Goal: Task Accomplishment & Management: Manage account settings

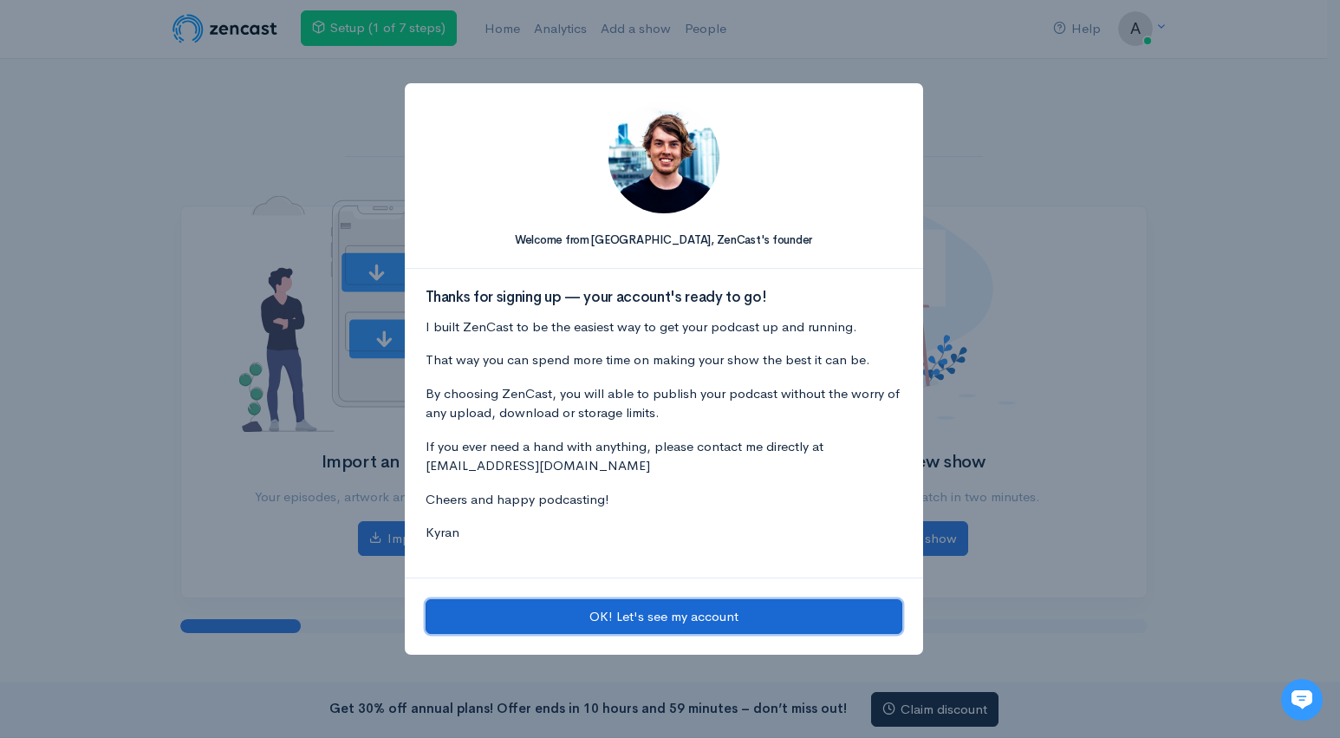
click at [693, 615] on button "OK! Let's see my account" at bounding box center [664, 617] width 477 height 36
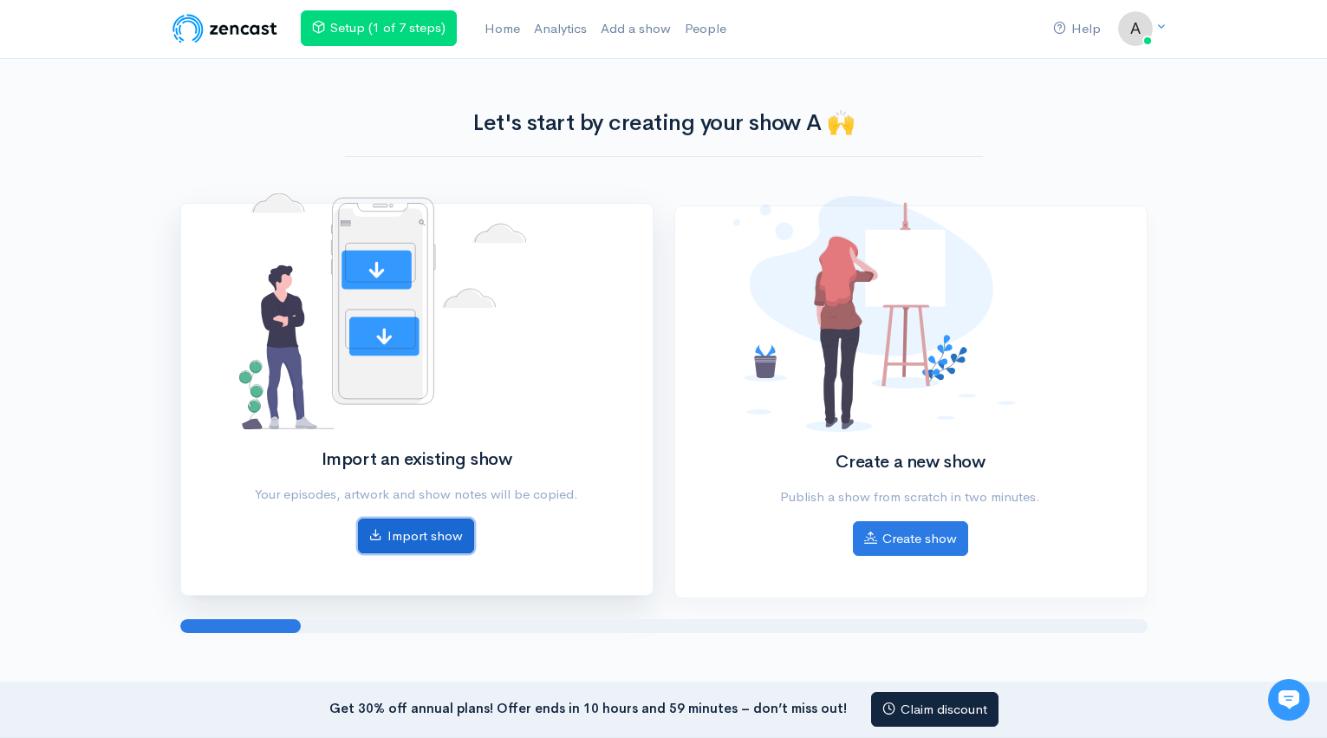
click at [417, 535] on link "Import show" at bounding box center [416, 536] width 116 height 36
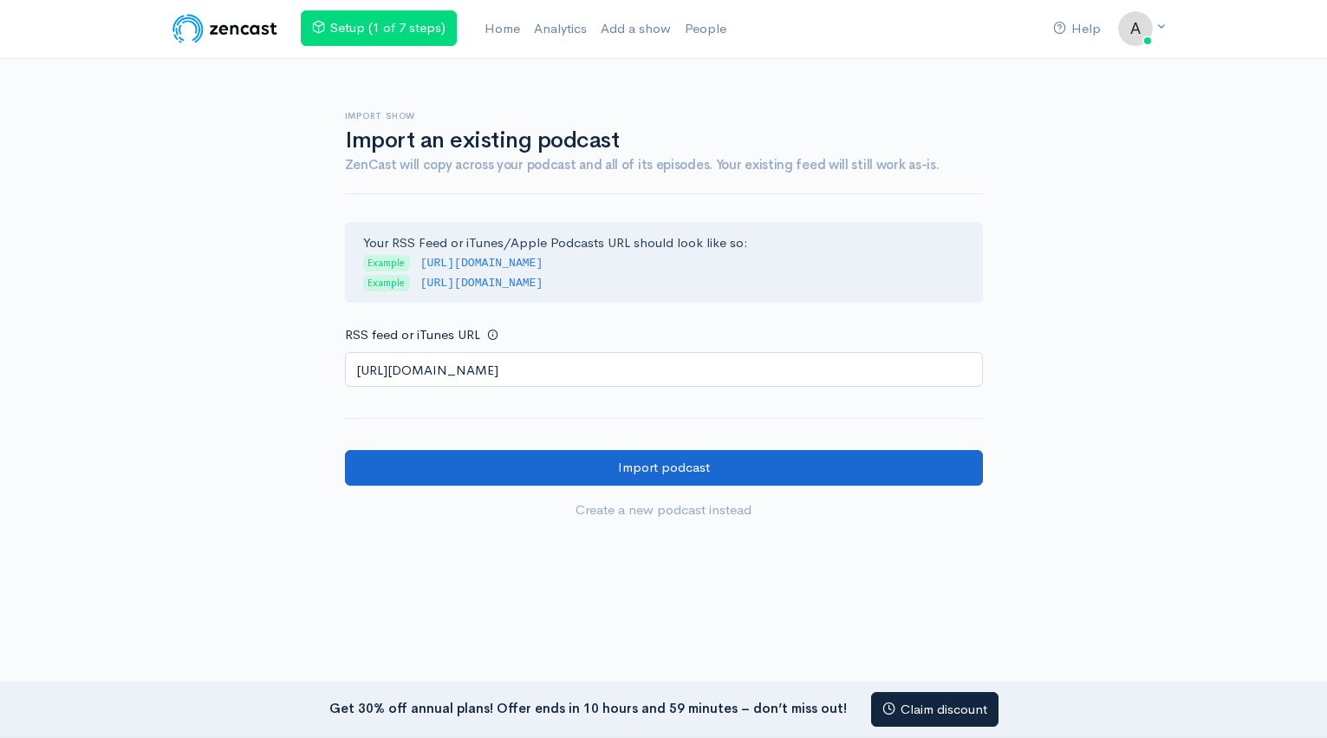
type input "[URL][DOMAIN_NAME]"
click at [557, 471] on input "Import podcast" at bounding box center [664, 468] width 638 height 36
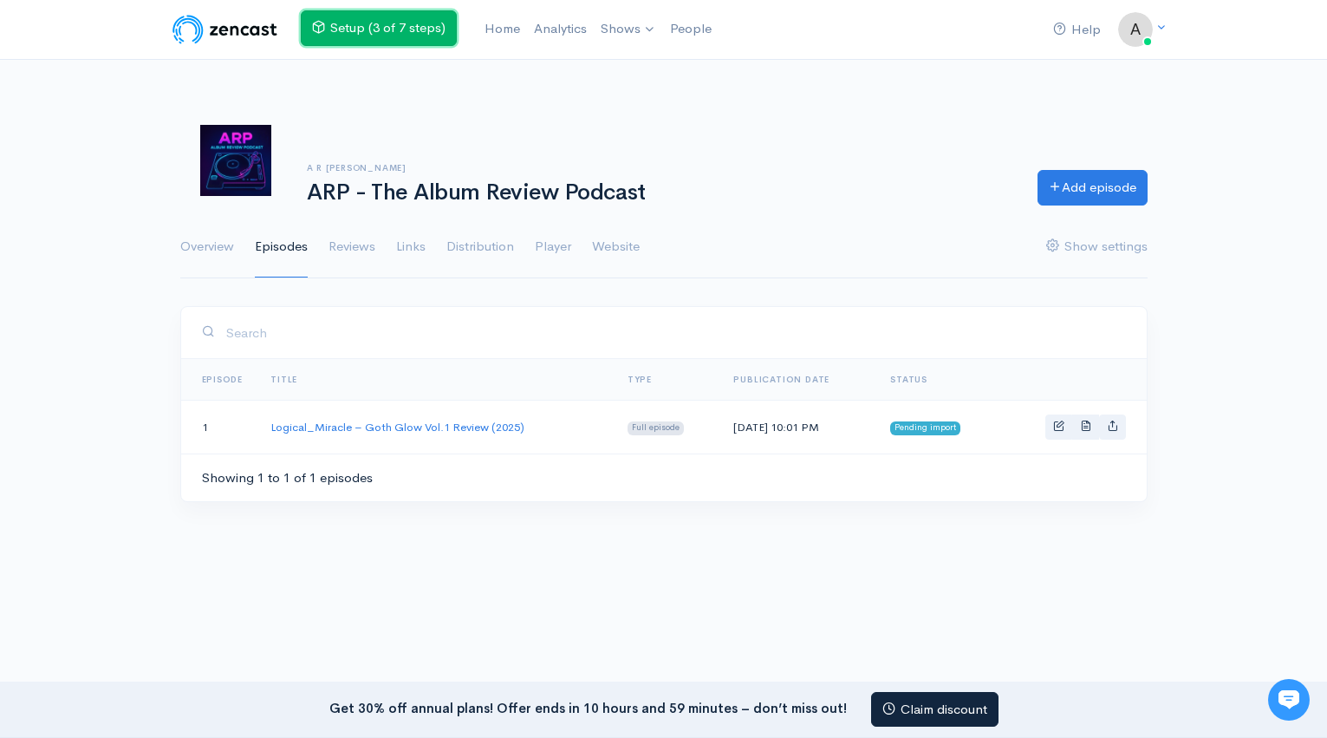
click at [419, 29] on link "Setup (3 of 7 steps)" at bounding box center [379, 28] width 156 height 36
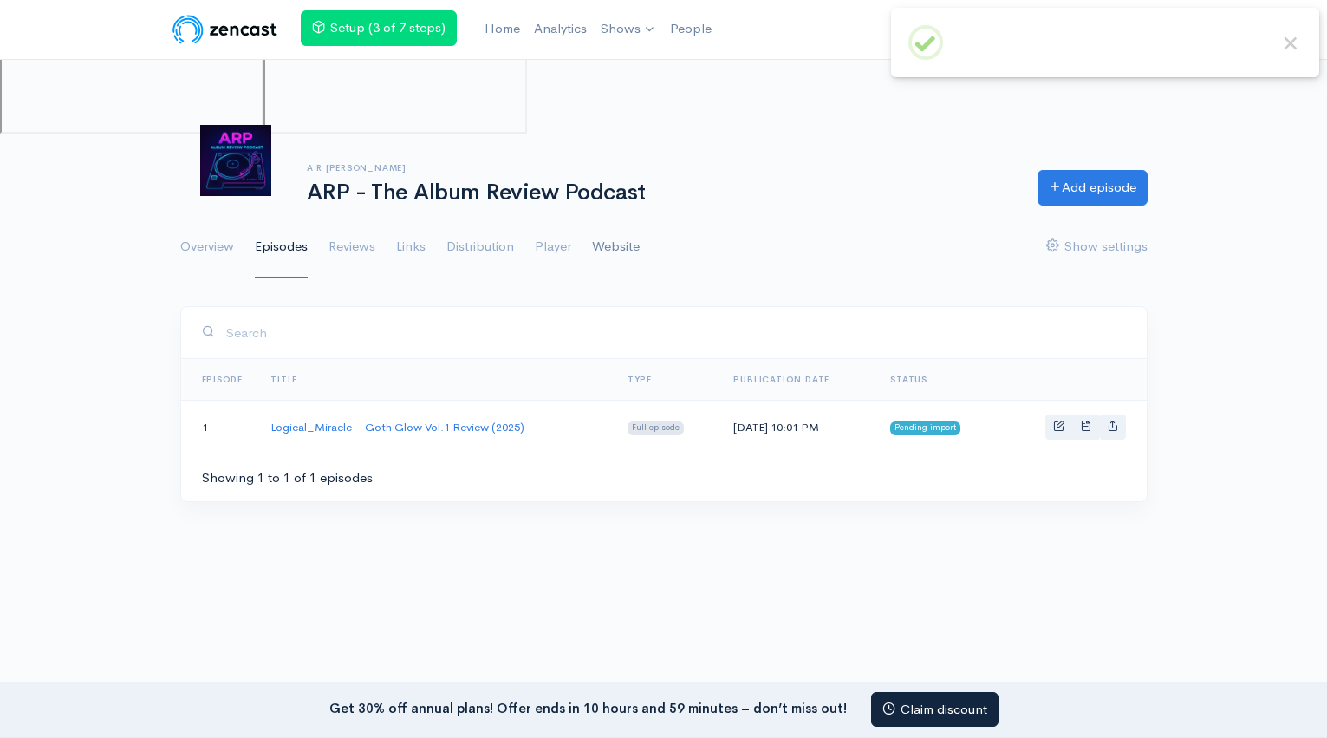
click at [619, 250] on link "Website" at bounding box center [616, 247] width 48 height 62
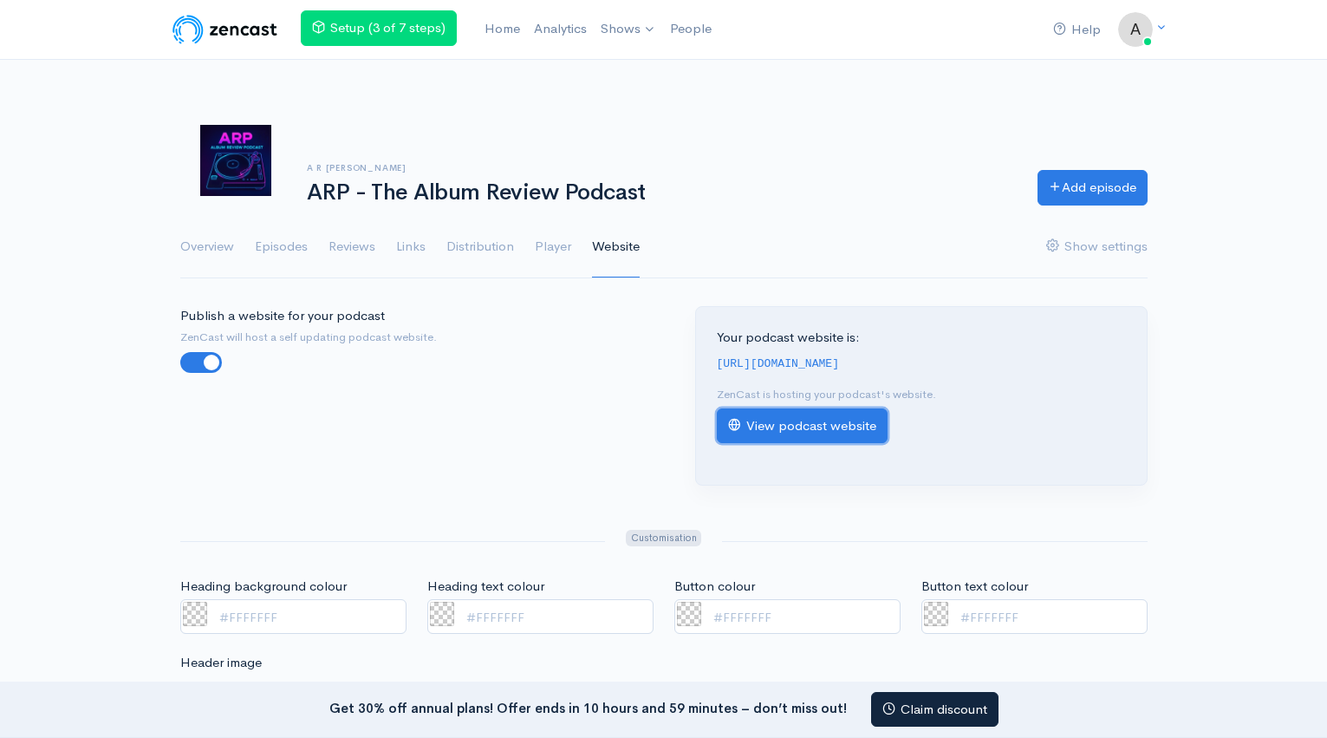
click at [834, 425] on link "View podcast website" at bounding box center [802, 426] width 171 height 36
click at [843, 426] on link "View podcast website" at bounding box center [802, 426] width 171 height 36
click at [292, 254] on link "Episodes" at bounding box center [281, 247] width 53 height 62
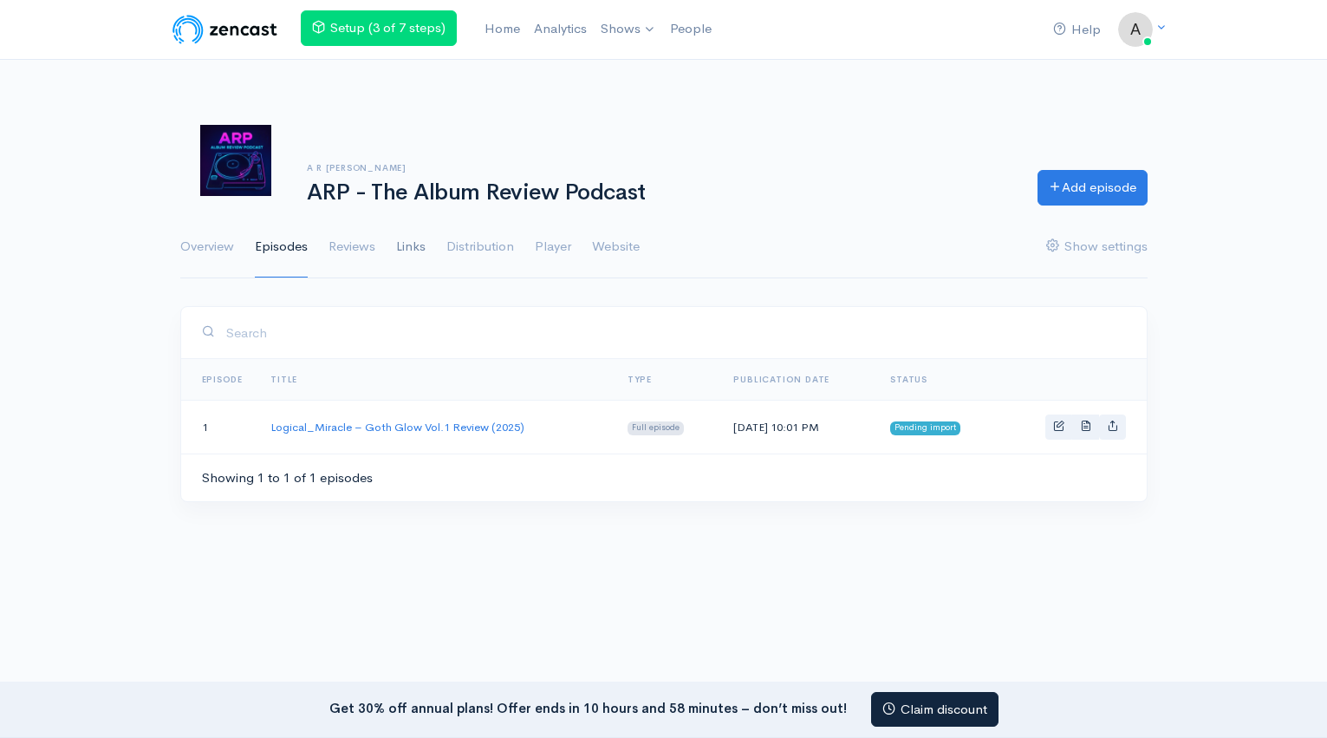
click at [413, 252] on link "Links" at bounding box center [410, 247] width 29 height 62
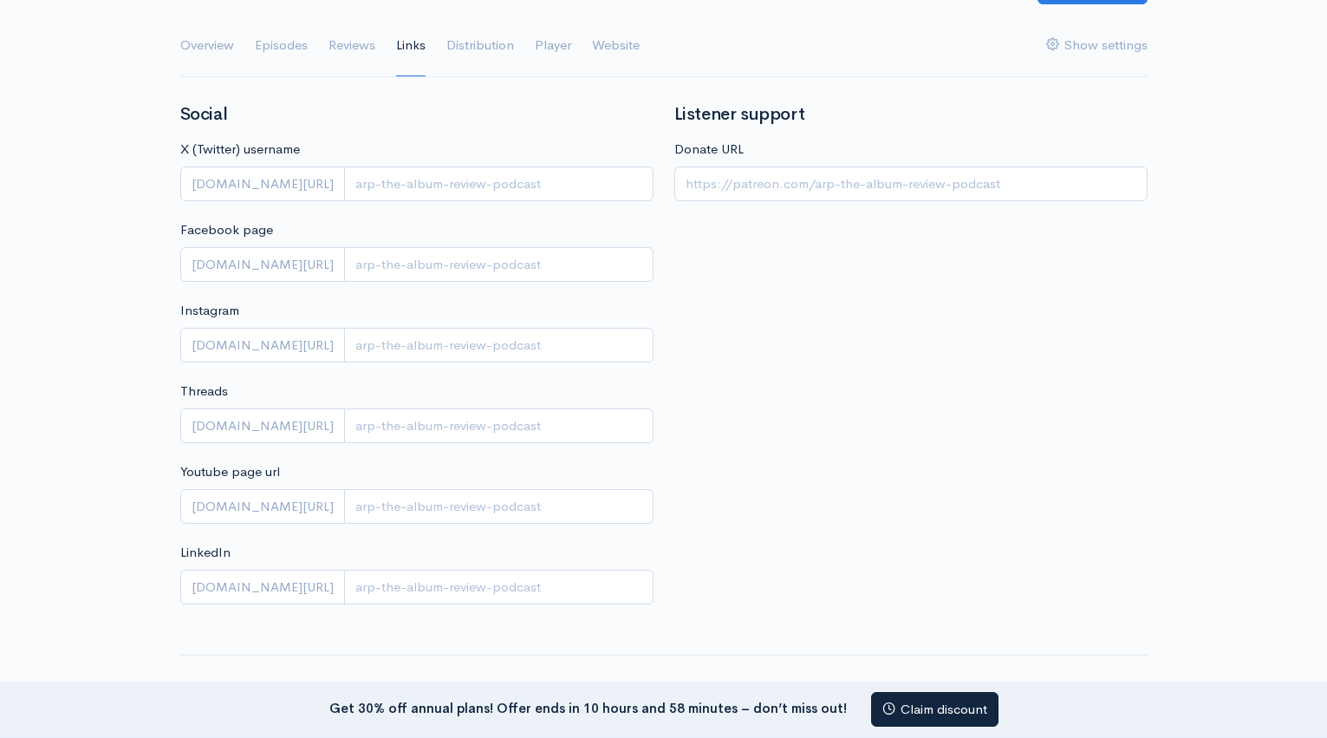
scroll to position [208, 0]
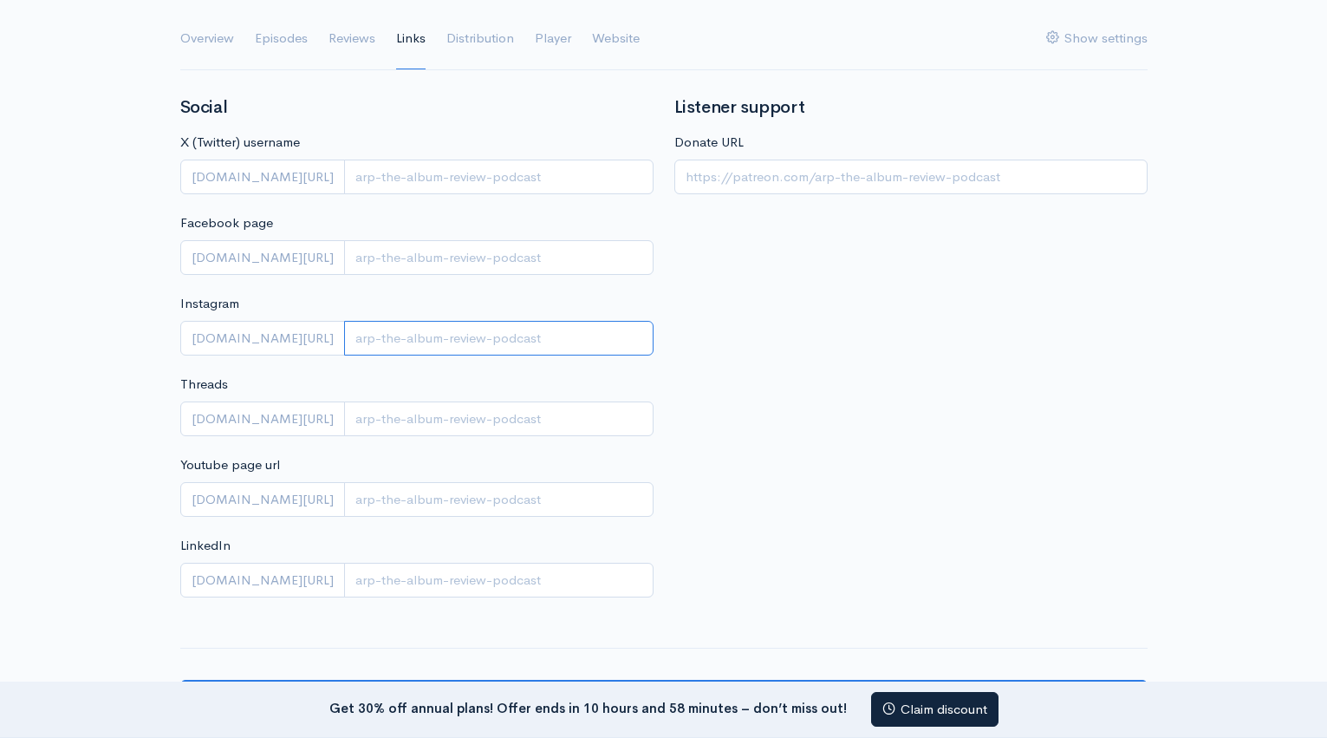
click at [351, 335] on input "Instagram" at bounding box center [498, 339] width 309 height 36
click at [395, 504] on input "Youtube page url" at bounding box center [498, 500] width 309 height 36
drag, startPoint x: 457, startPoint y: 501, endPoint x: 322, endPoint y: 502, distance: 135.2
click at [322, 502] on div "youtube.com/channel/ arp_podcast" at bounding box center [416, 500] width 473 height 36
type input "arp_podcast"
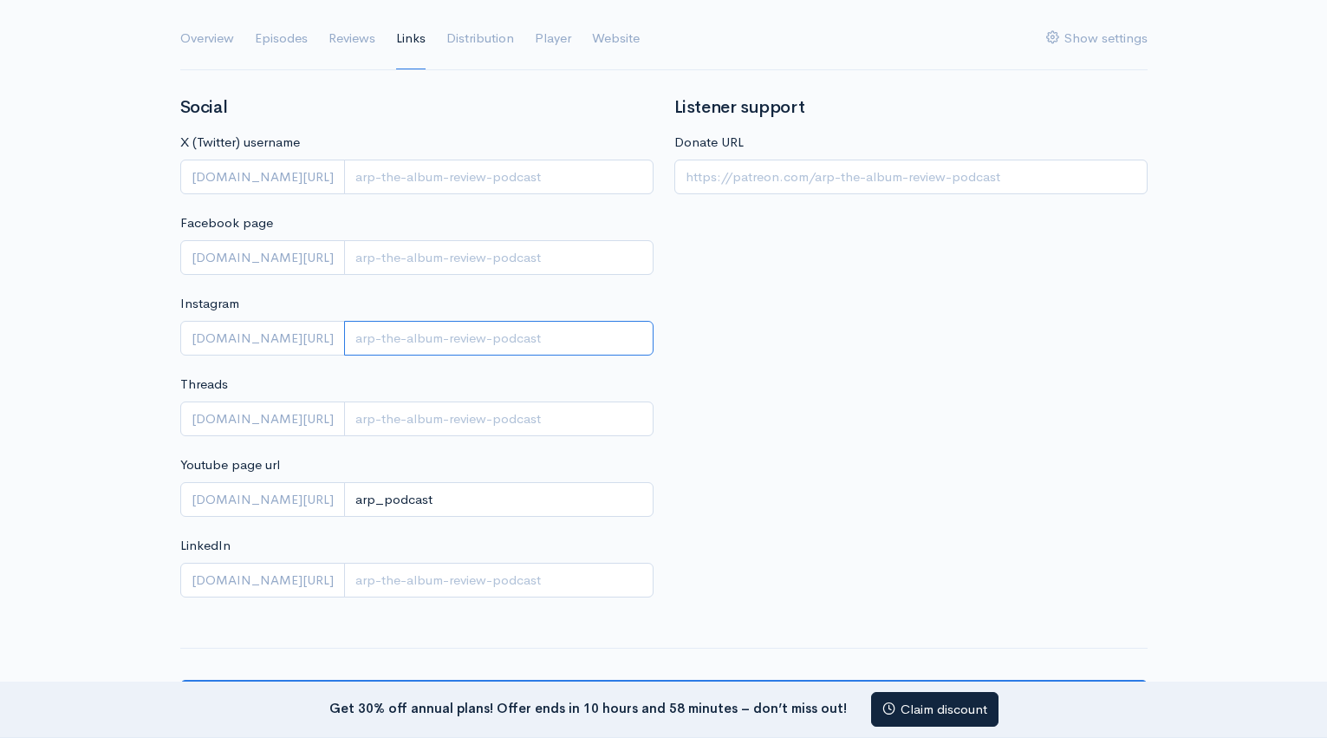
click at [344, 342] on input "Instagram" at bounding box center [498, 339] width 309 height 36
paste input "arp_podcast"
type input "arp_podcast"
click at [344, 259] on input "Facebook page" at bounding box center [498, 258] width 309 height 36
paste input "arp_podcast"
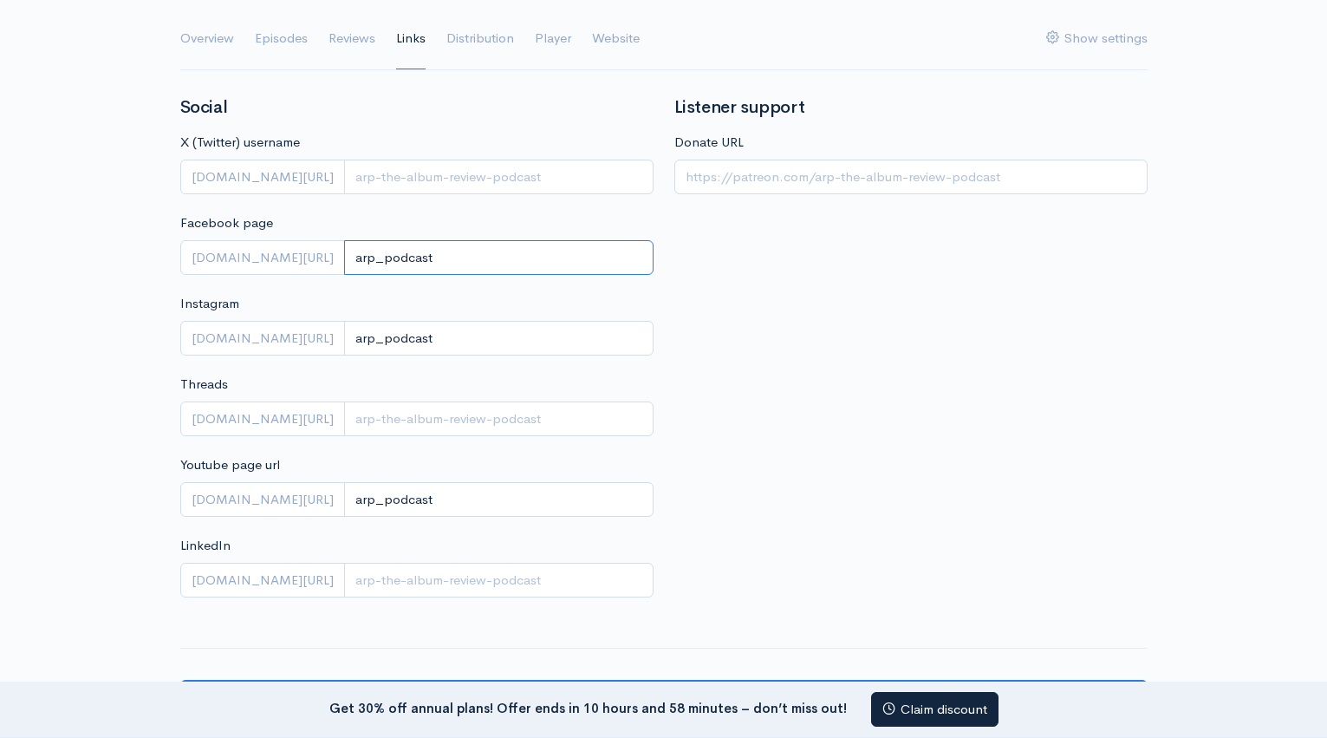
type input "arp_podcast"
click at [847, 484] on div "Listener support Donate URL" at bounding box center [911, 357] width 494 height 518
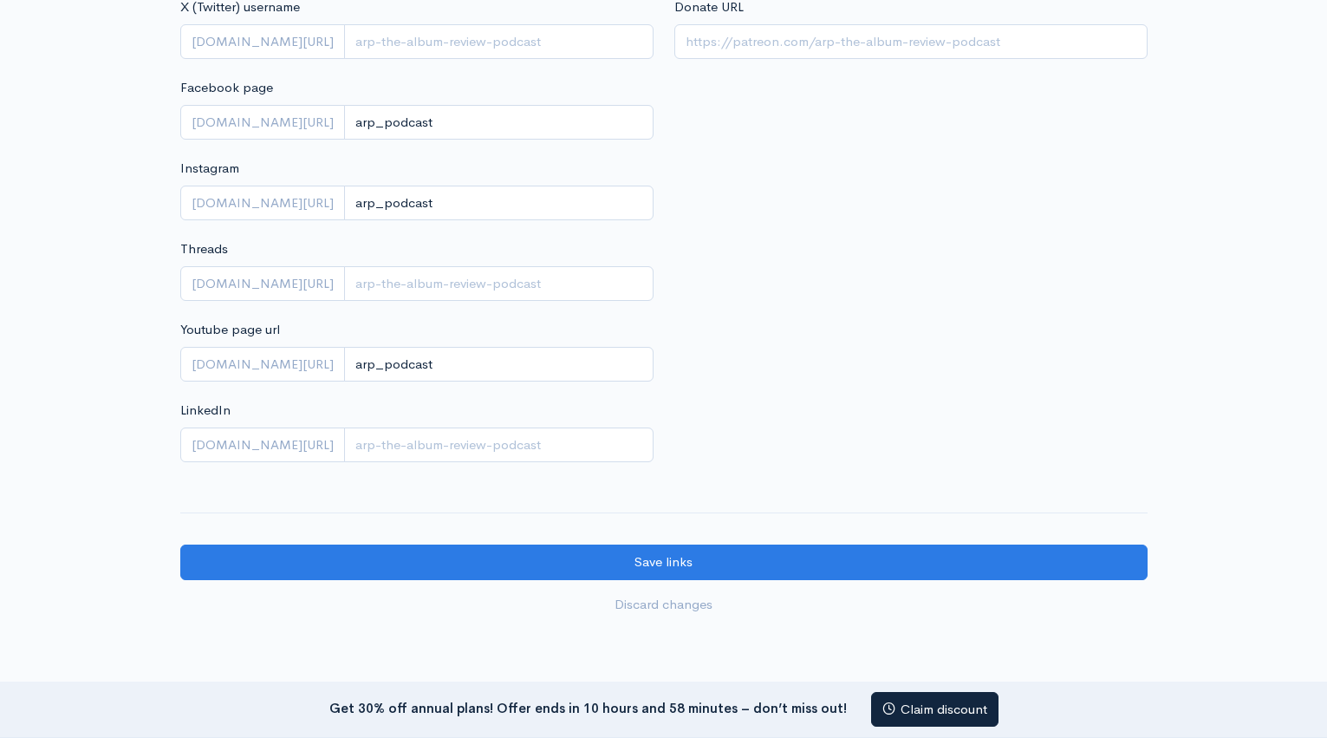
scroll to position [347, 0]
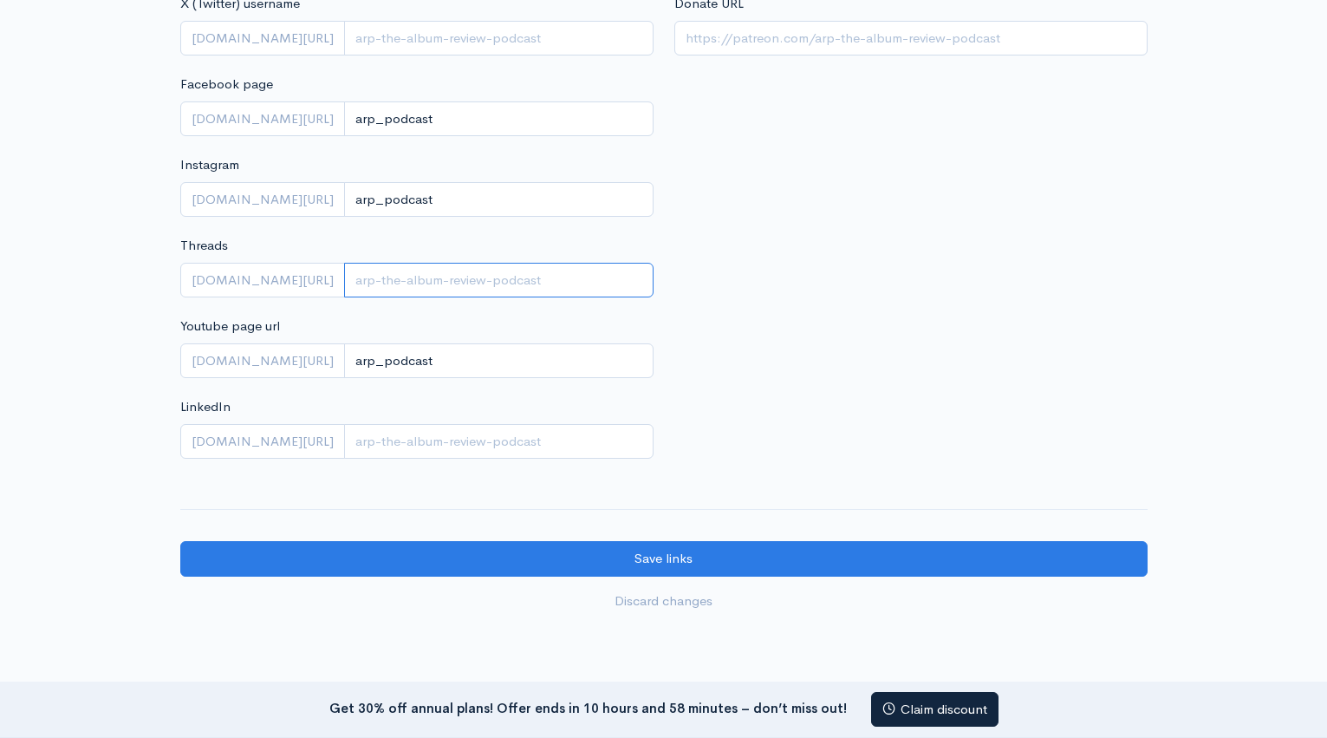
click at [494, 291] on input "Threads" at bounding box center [498, 281] width 309 height 36
paste input "arp_podcast"
type input "arp_podcast"
click at [766, 410] on div "Listener support Donate URL" at bounding box center [911, 218] width 494 height 518
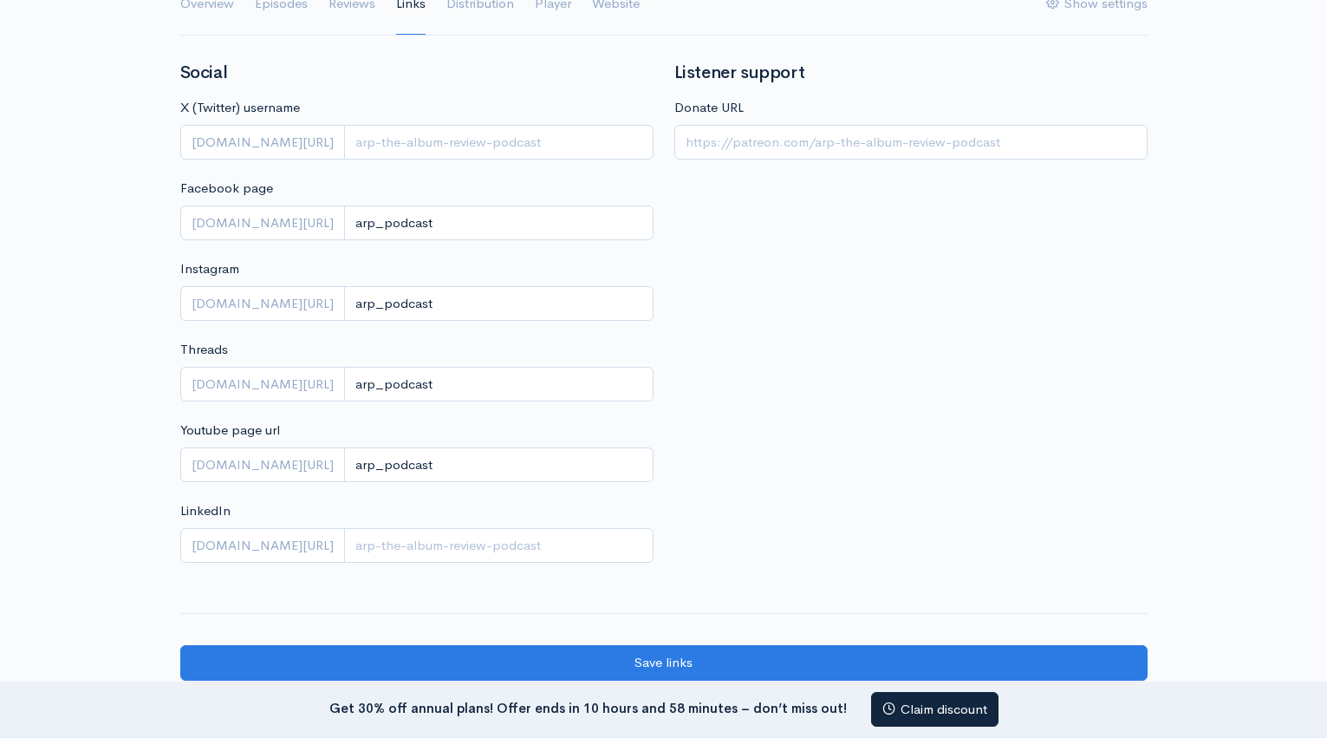
scroll to position [243, 0]
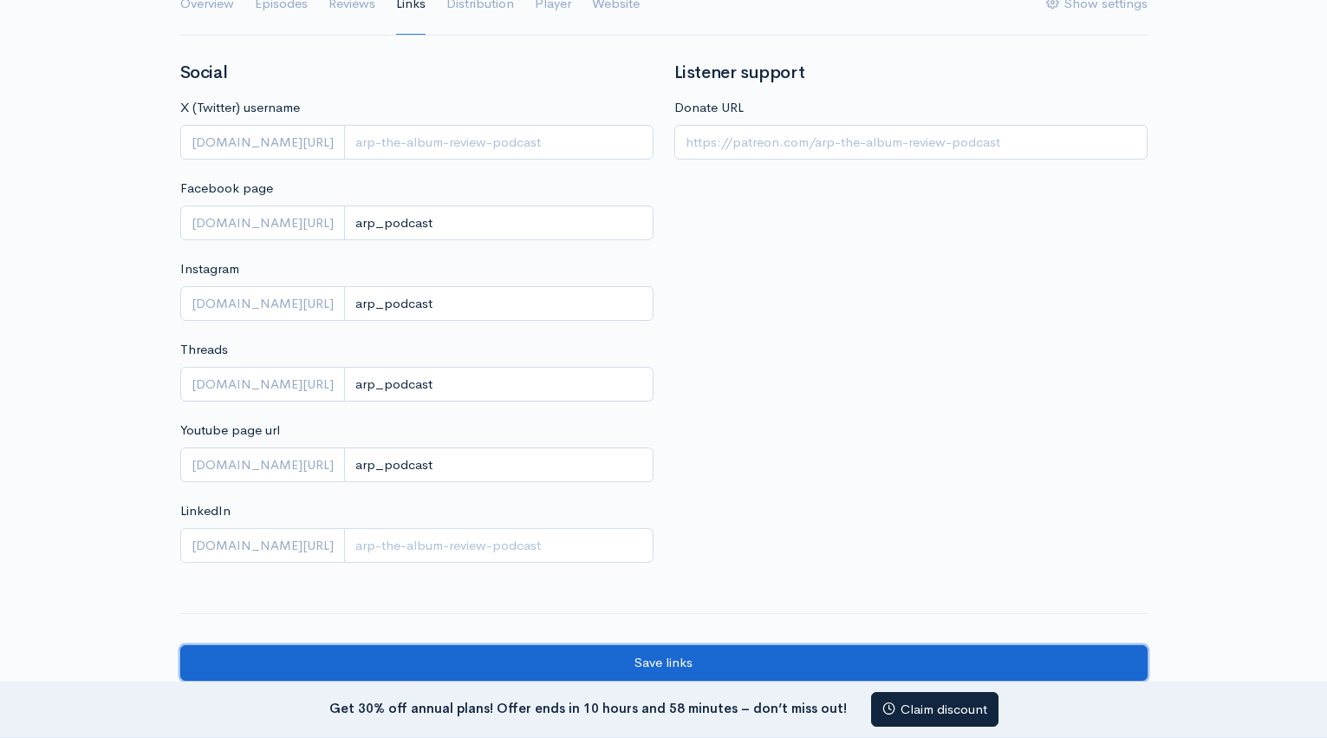
click at [696, 660] on input "Save links" at bounding box center [663, 663] width 967 height 36
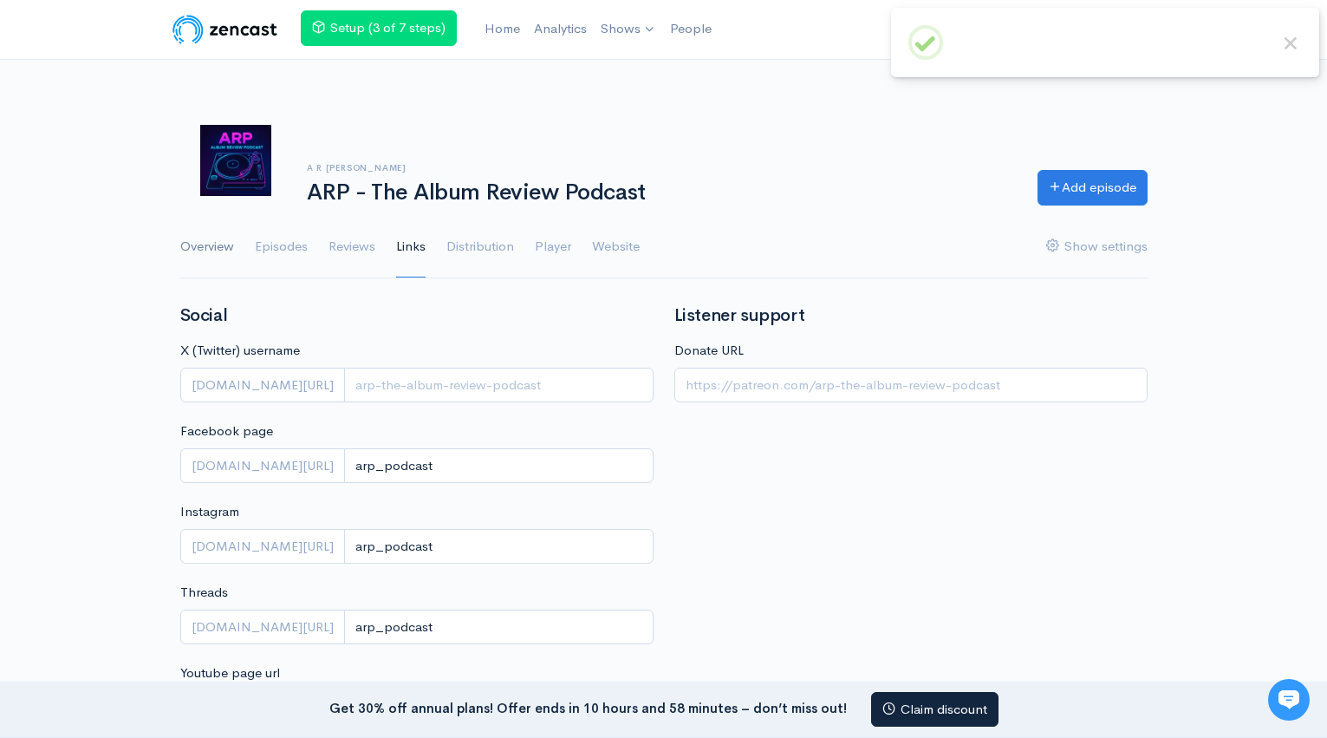
click at [223, 242] on link "Overview" at bounding box center [207, 247] width 54 height 62
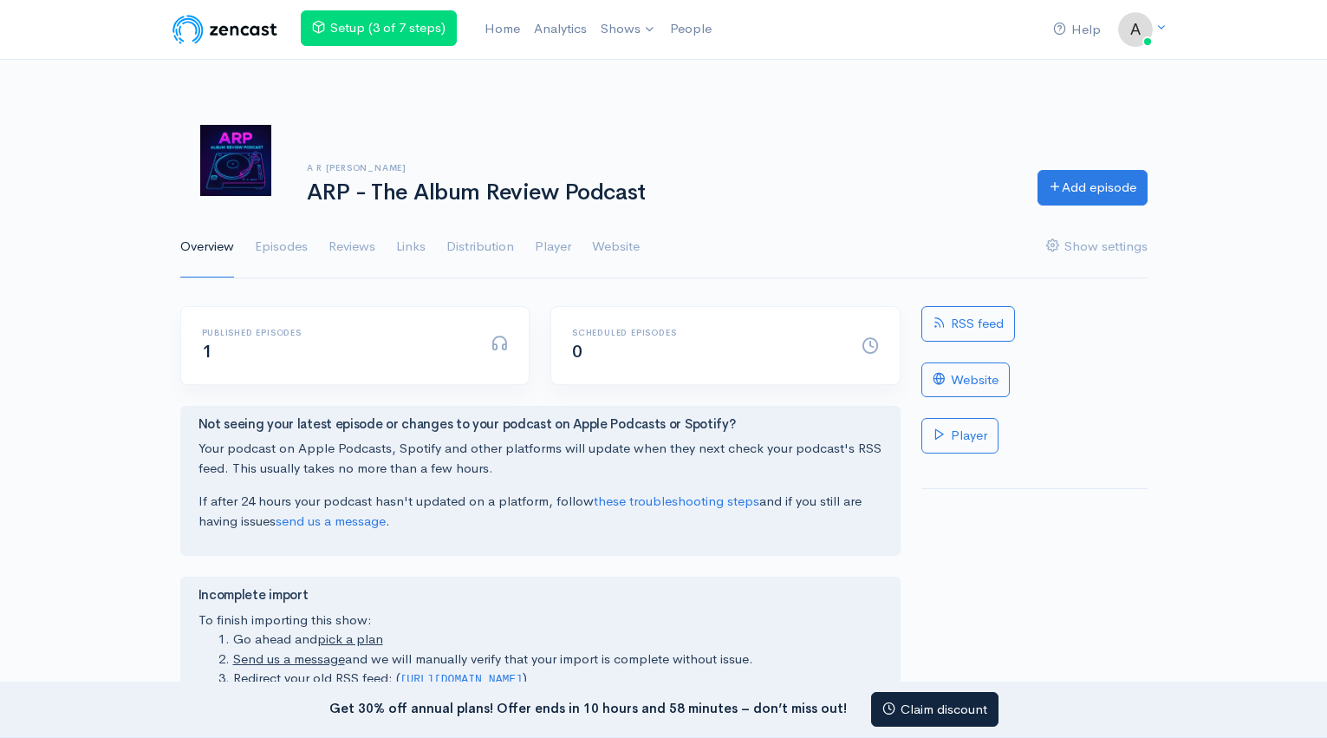
click at [232, 27] on img at bounding box center [225, 29] width 110 height 35
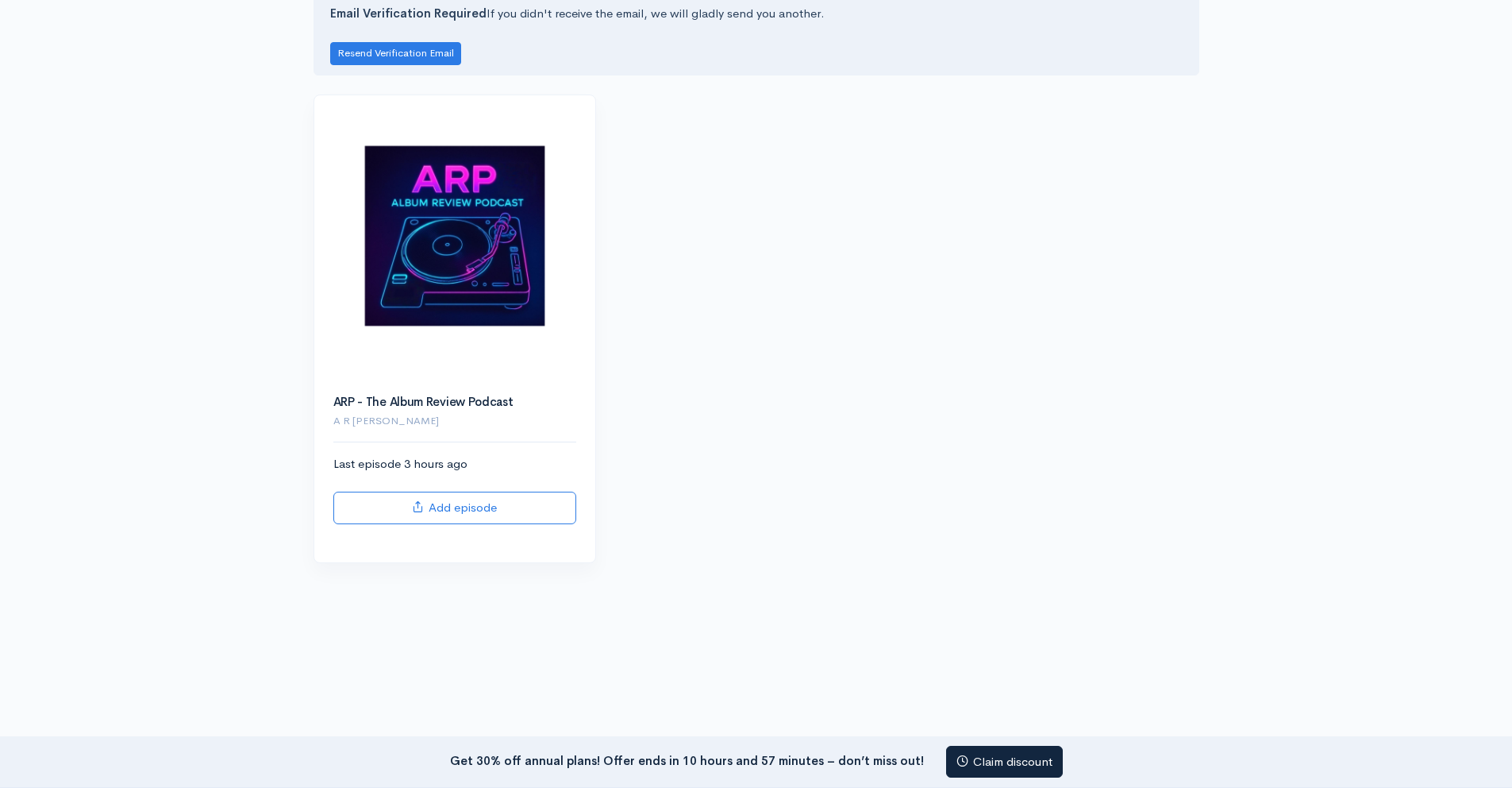
scroll to position [70, 0]
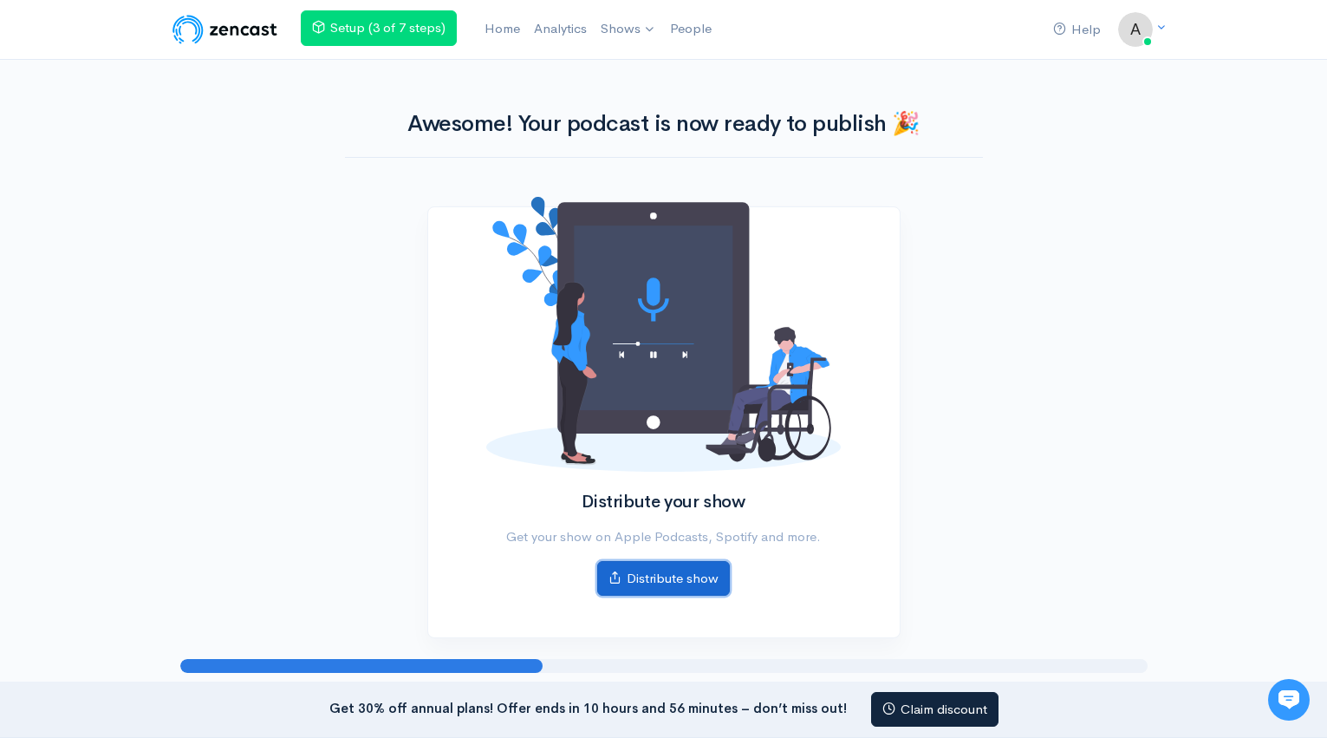
click at [658, 575] on link "Distribute show" at bounding box center [663, 579] width 133 height 36
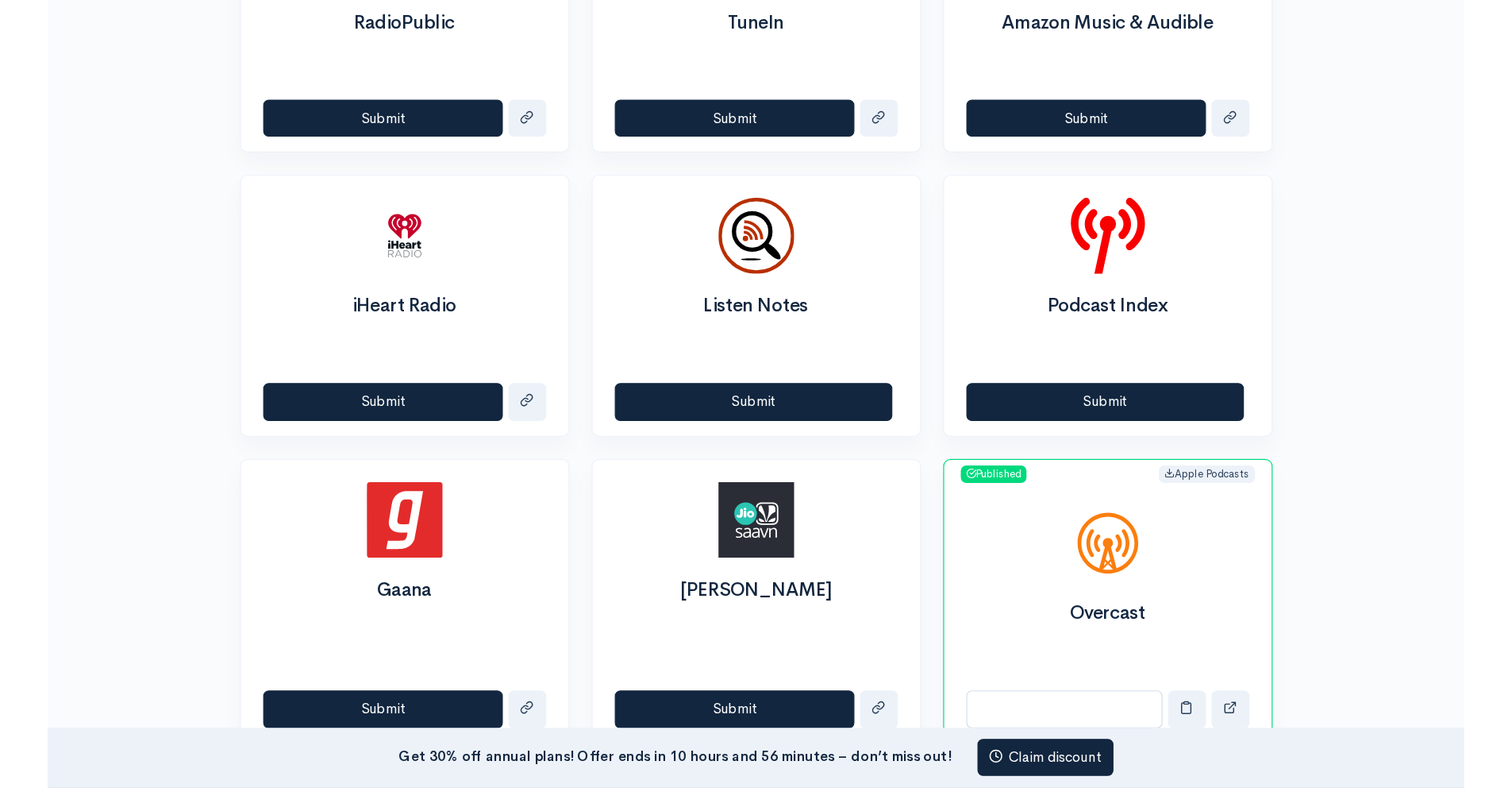
scroll to position [1418, 0]
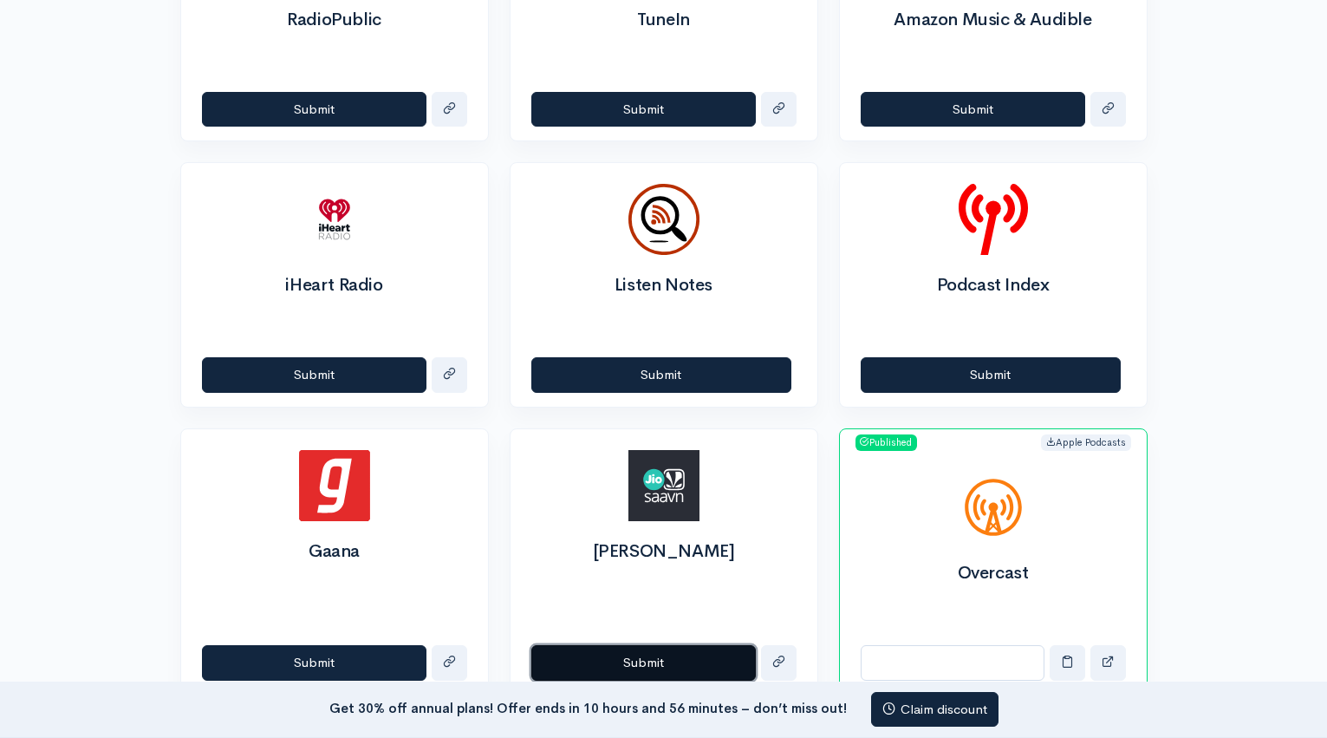
click at [649, 666] on button "Submit" at bounding box center [643, 663] width 224 height 36
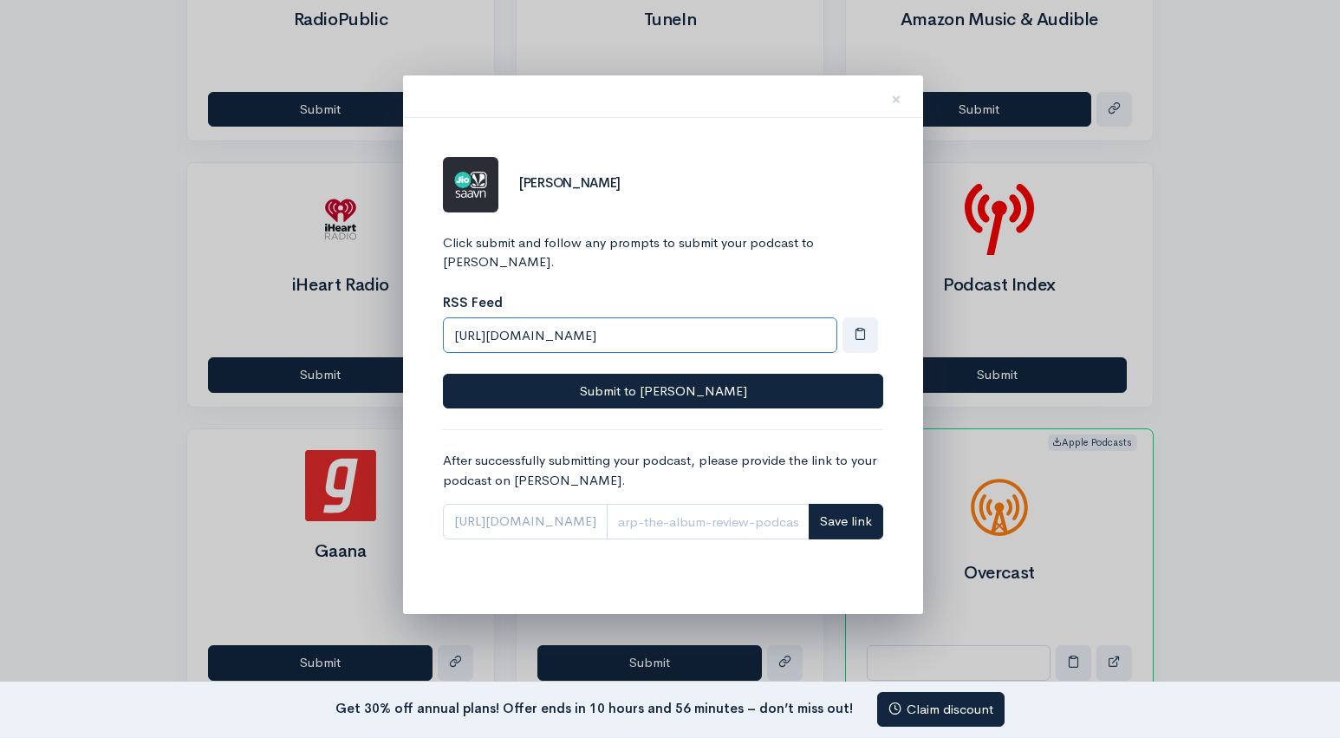
click at [506, 317] on input "https://media.zencast.fm/arp-the-album-review-podcast/rss" at bounding box center [640, 335] width 394 height 36
click at [479, 317] on input "https://media.zencast.fm/arp-the-album-review-podcast/rss" at bounding box center [640, 335] width 394 height 36
drag, startPoint x: 450, startPoint y: 317, endPoint x: 865, endPoint y: 333, distance: 415.5
click at [865, 333] on div "Click submit and follow any prompts to submit your podcast to Jio Saavn. RSS Fe…" at bounding box center [663, 321] width 440 height 176
click at [634, 229] on div "Jio Saavn Click submit and follow any prompts to submit your podcast to Jio Saa…" at bounding box center [663, 365] width 477 height 453
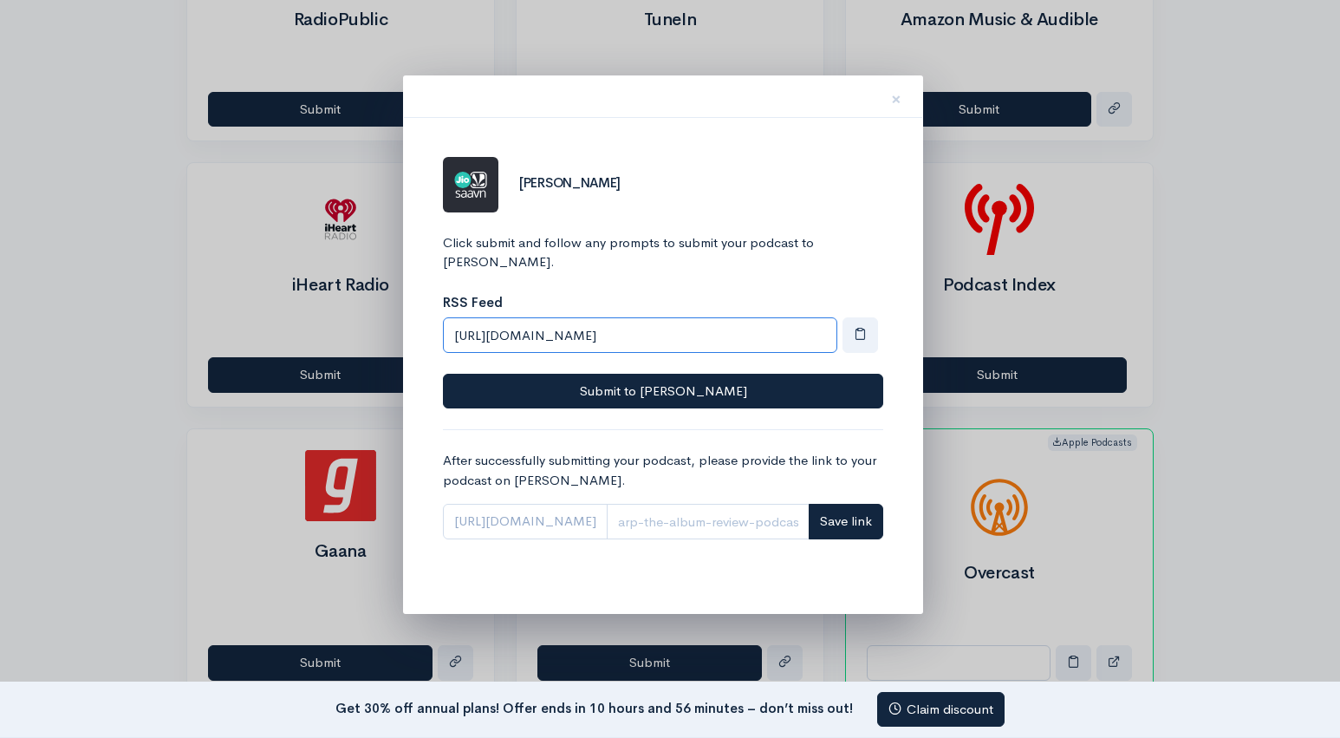
drag, startPoint x: 454, startPoint y: 313, endPoint x: 796, endPoint y: 334, distance: 342.1
click at [796, 334] on div "Click submit and follow any prompts to submit your podcast to Jio Saavn. RSS Fe…" at bounding box center [663, 321] width 440 height 176
click at [789, 293] on p "RSS Feed" at bounding box center [663, 303] width 440 height 20
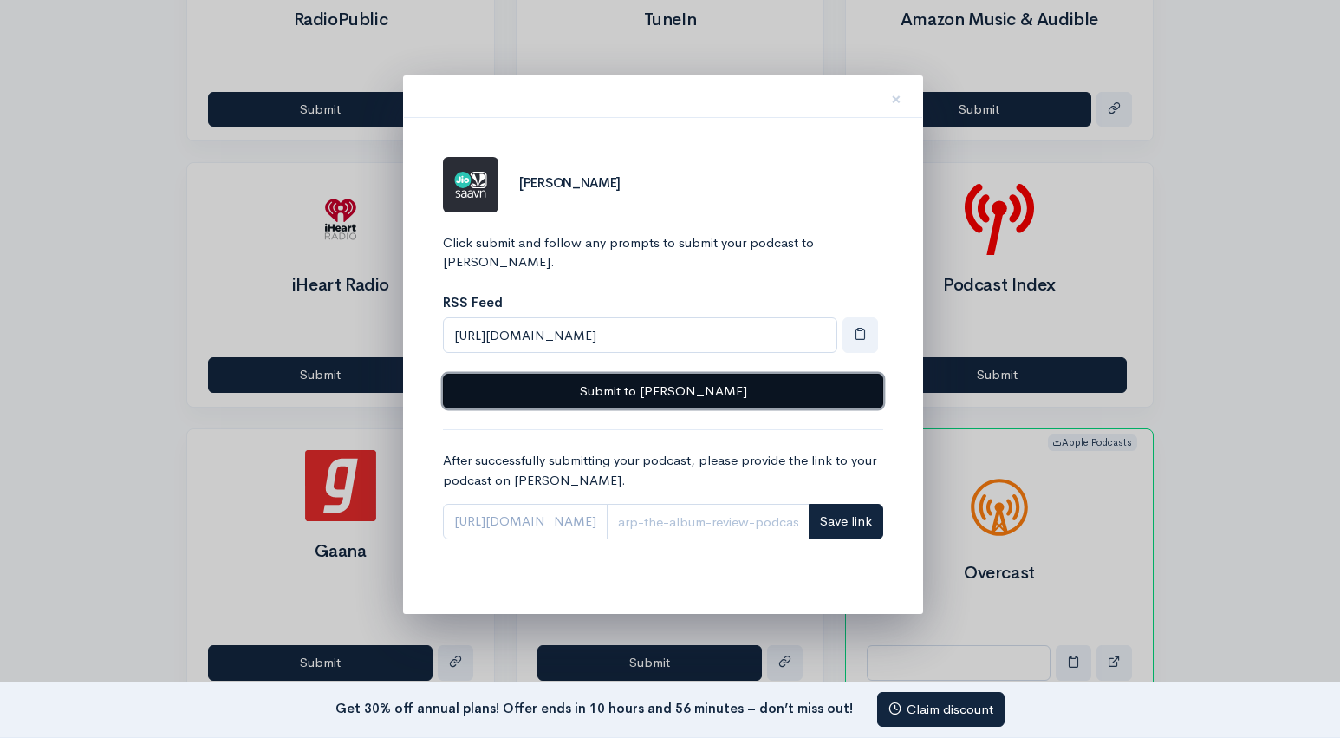
click at [706, 374] on button "Submit to Jio Saavn" at bounding box center [663, 392] width 440 height 36
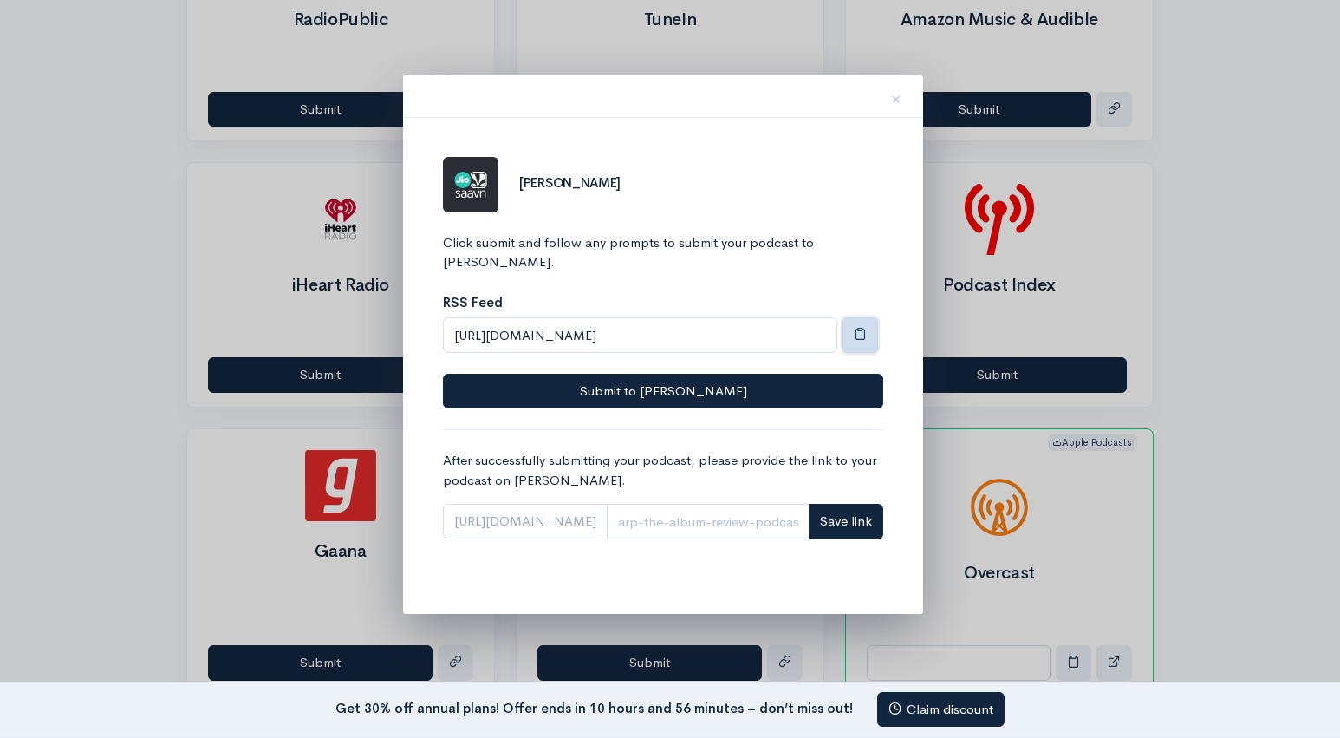
click at [868, 317] on button "button" at bounding box center [861, 335] width 36 height 36
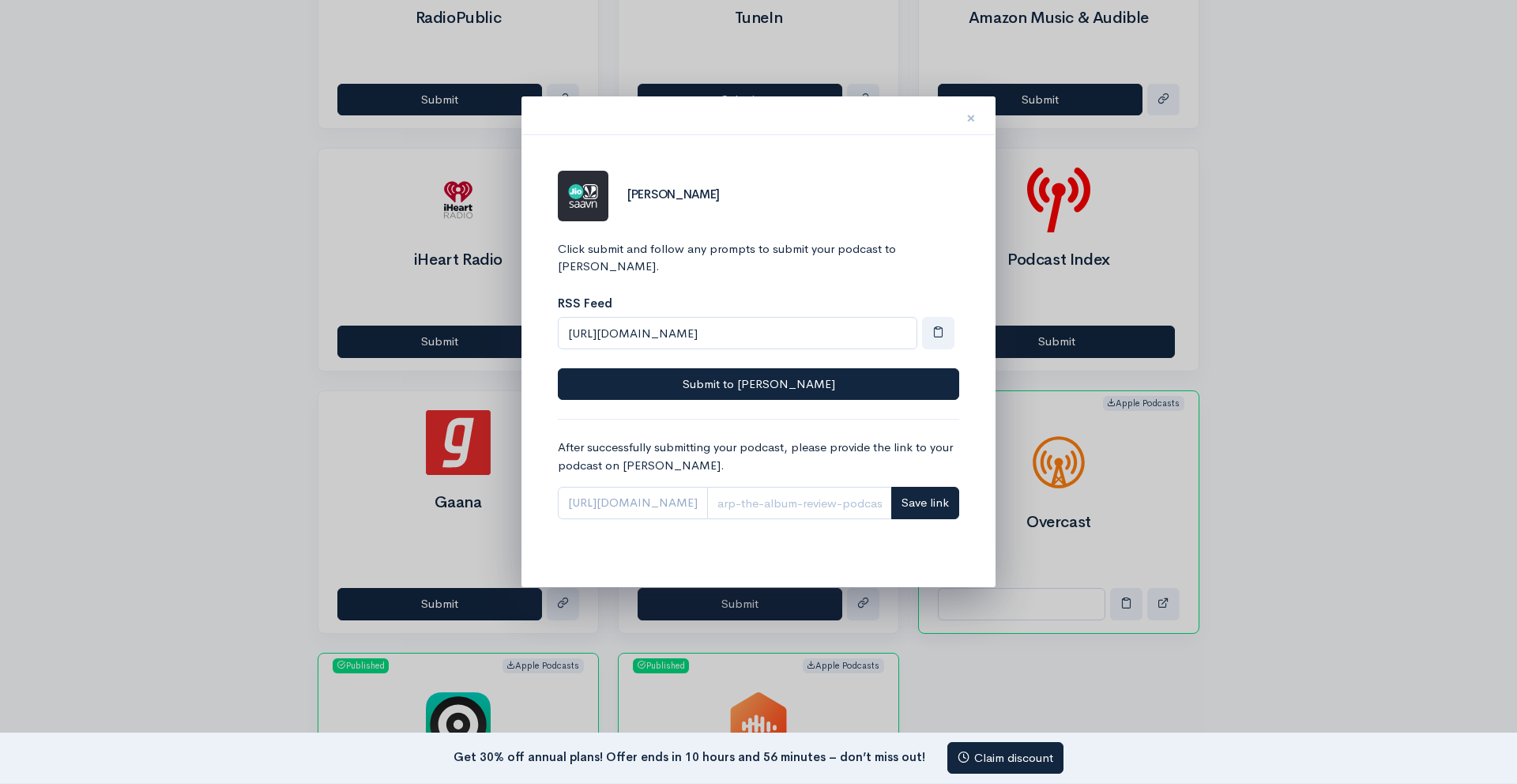
click at [974, 124] on span "×" at bounding box center [971, 118] width 9 height 23
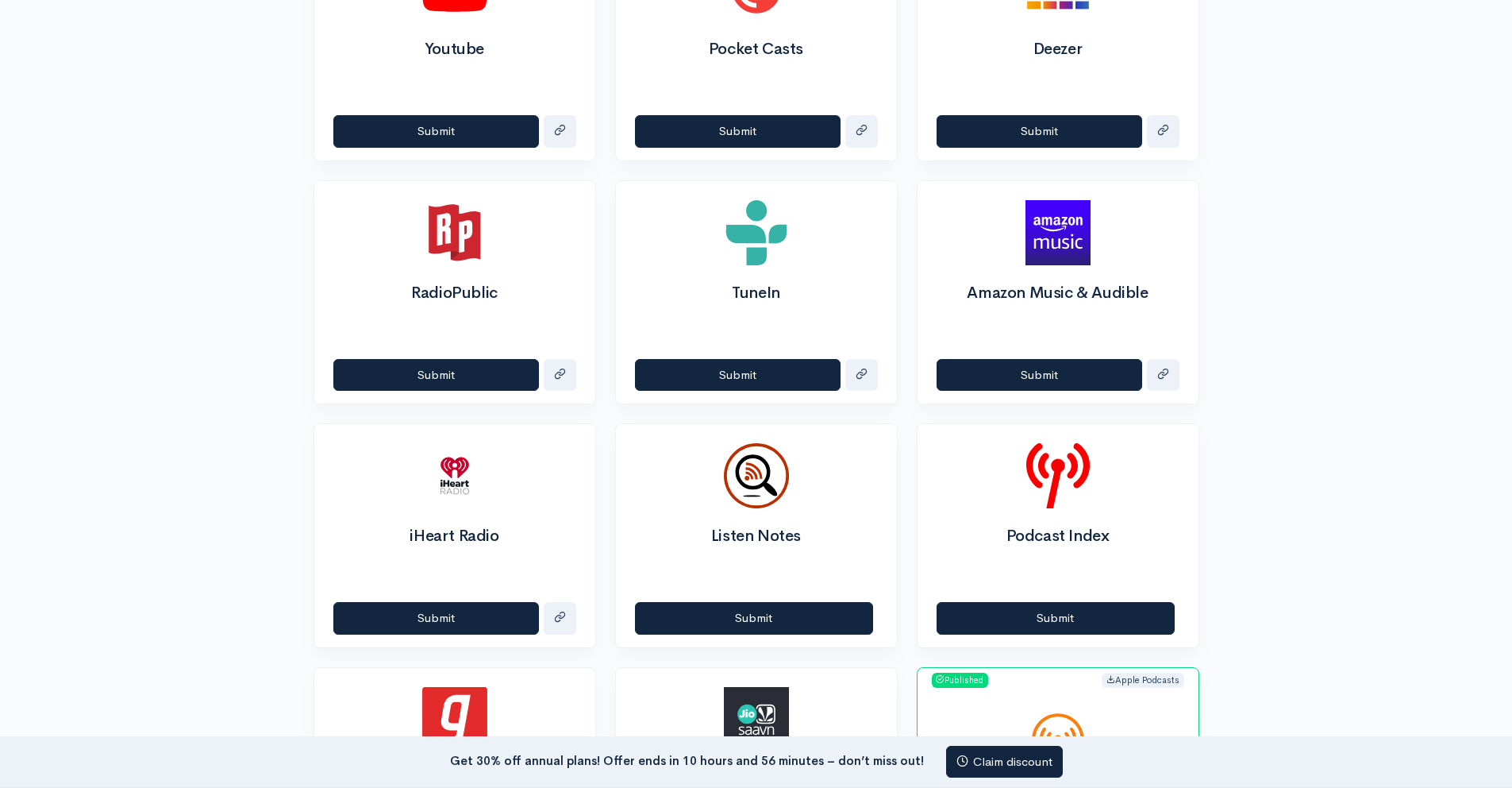
scroll to position [1069, 0]
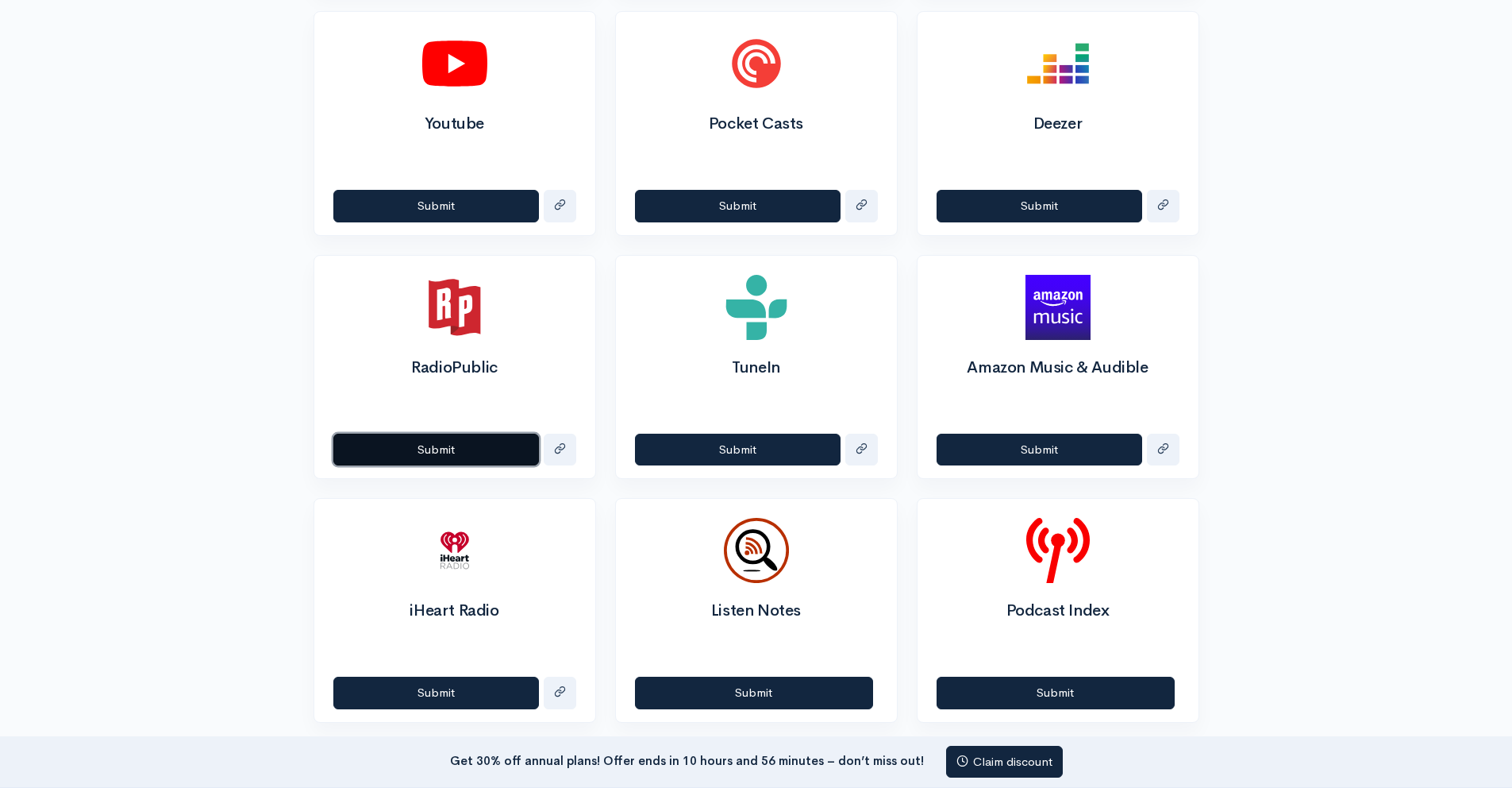
click at [469, 444] on button "Submit" at bounding box center [436, 450] width 205 height 33
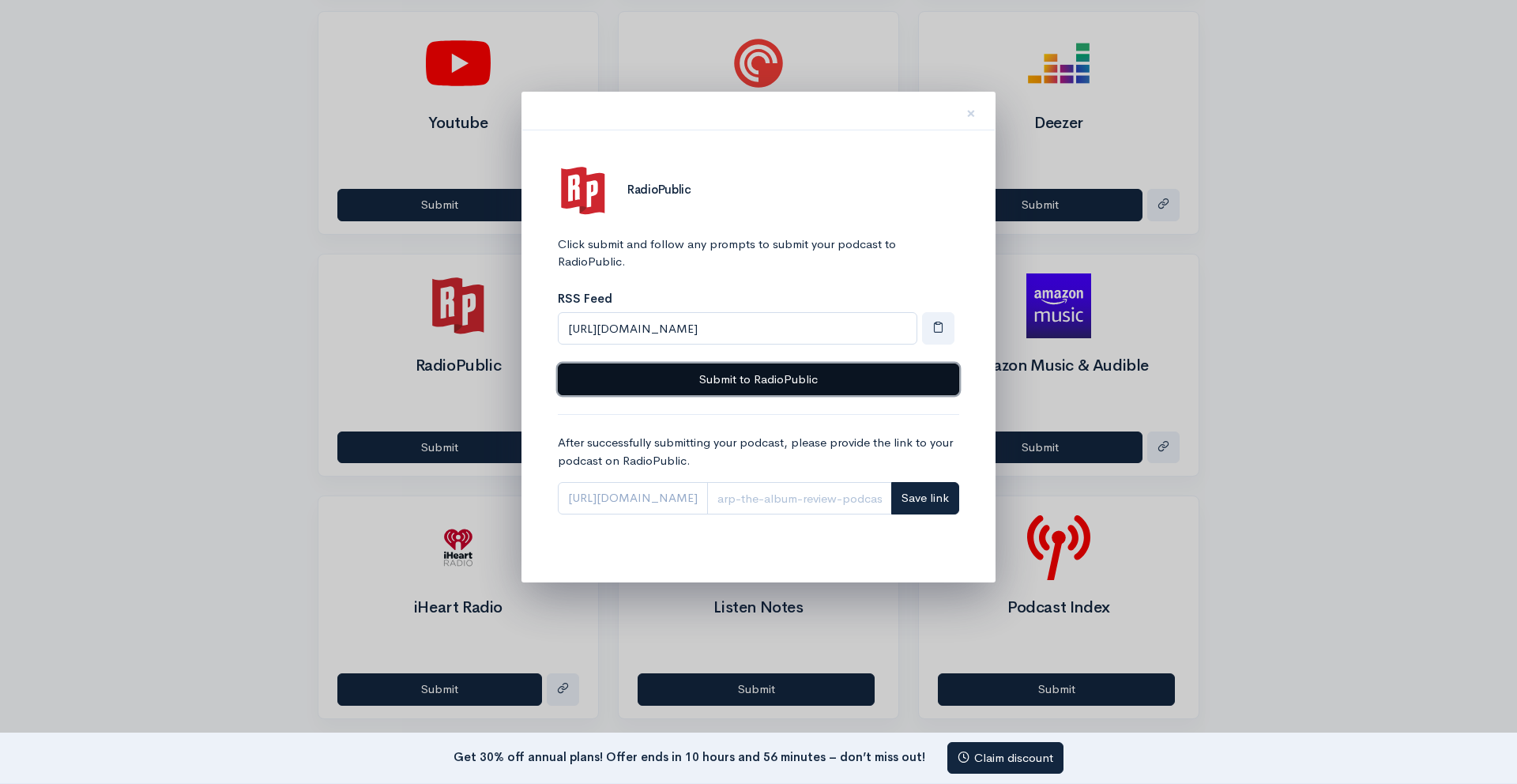
click at [776, 386] on button "Submit to RadioPublic" at bounding box center [758, 380] width 401 height 33
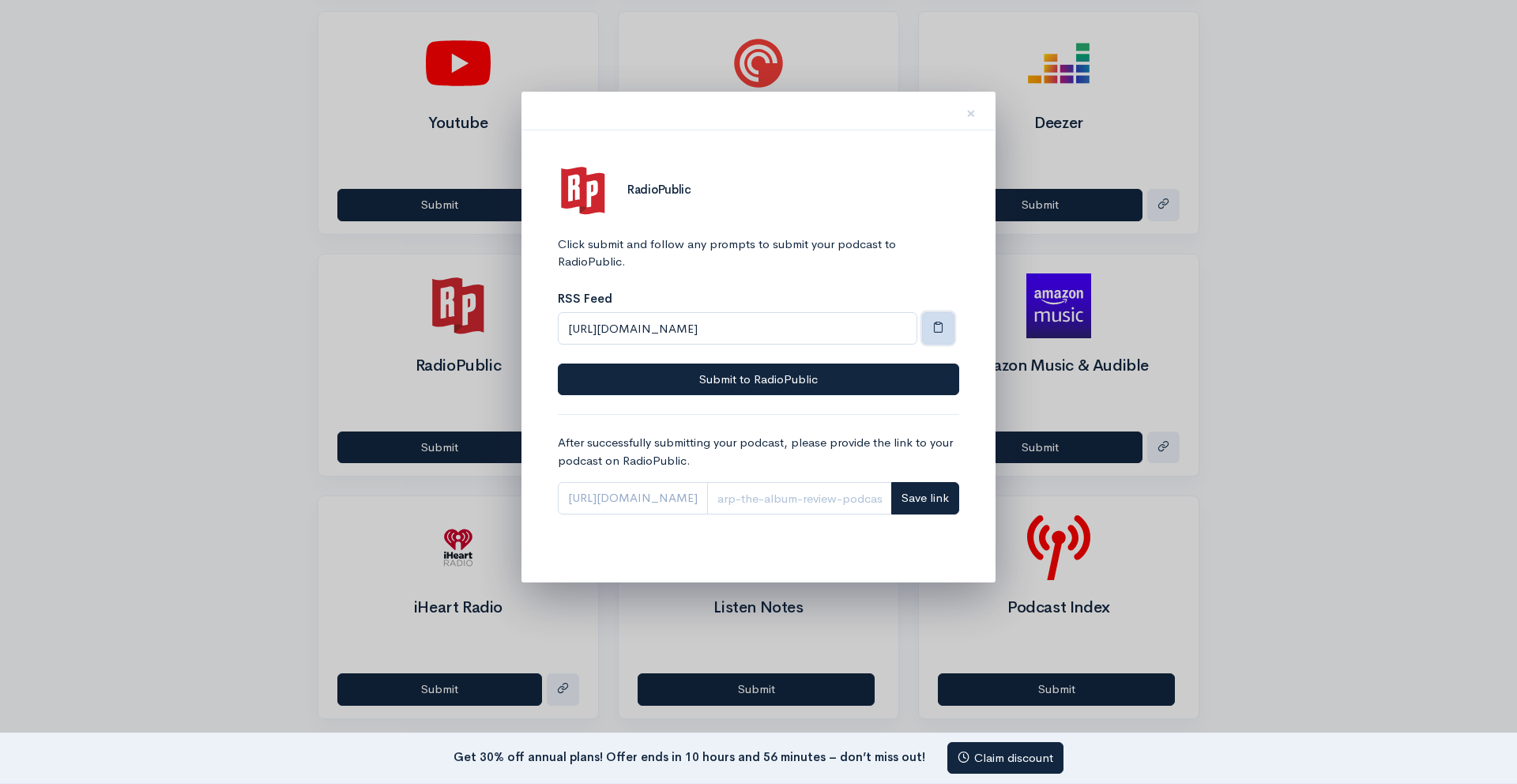
click at [937, 335] on button "button" at bounding box center [939, 328] width 33 height 33
click at [933, 326] on span "button" at bounding box center [938, 326] width 12 height 12
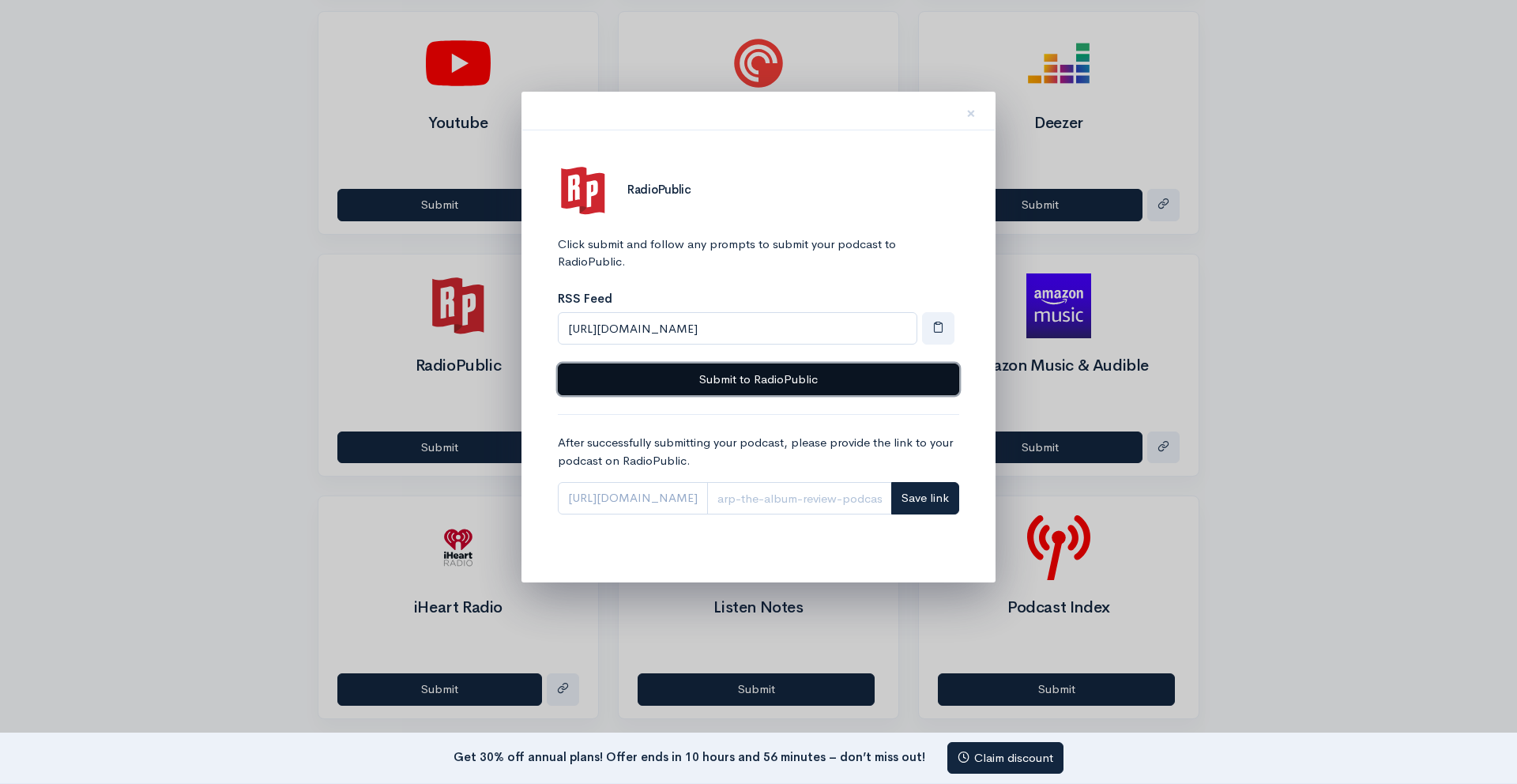
click at [794, 381] on button "Submit to RadioPublic" at bounding box center [758, 380] width 401 height 33
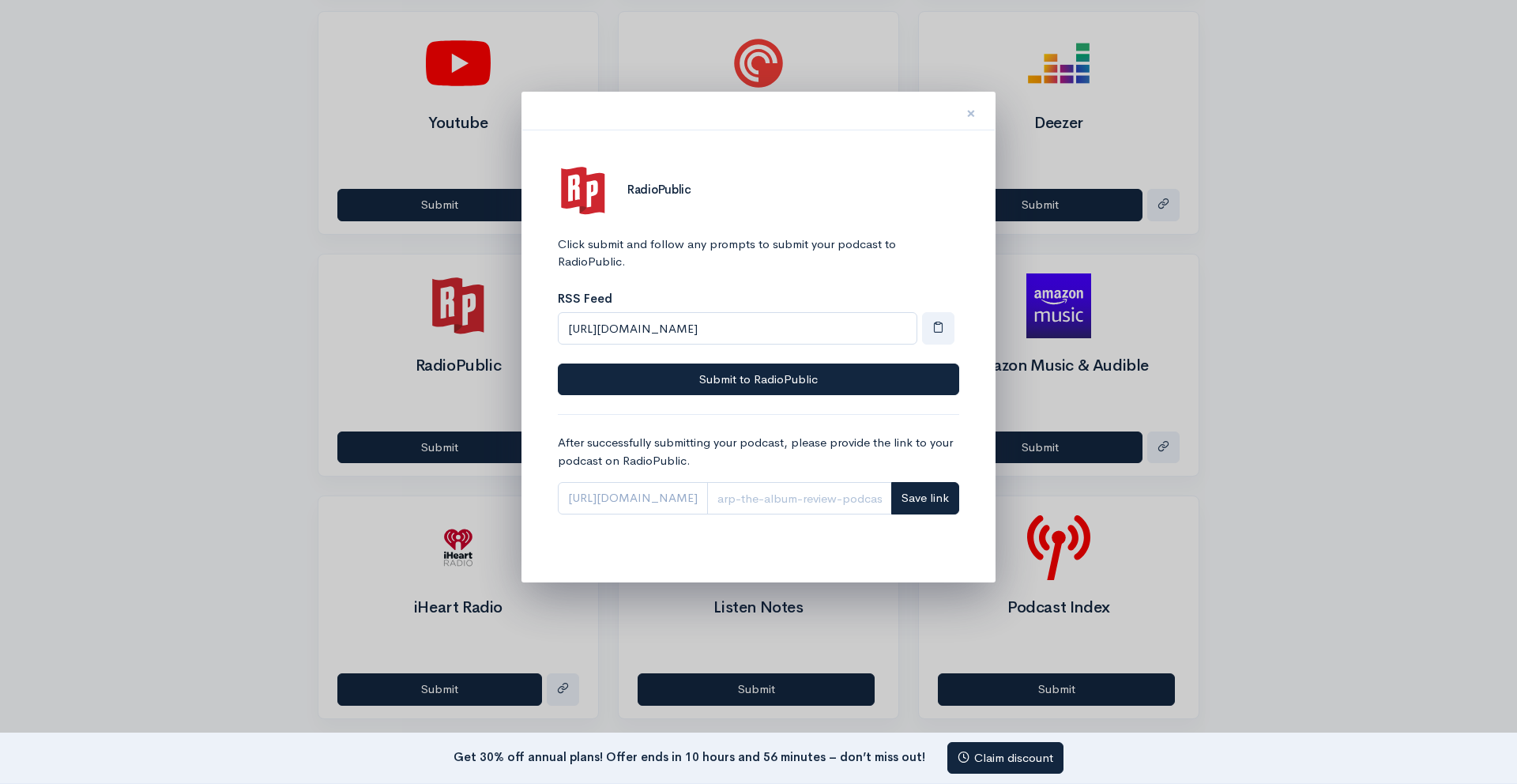
click at [972, 110] on span "×" at bounding box center [971, 113] width 9 height 23
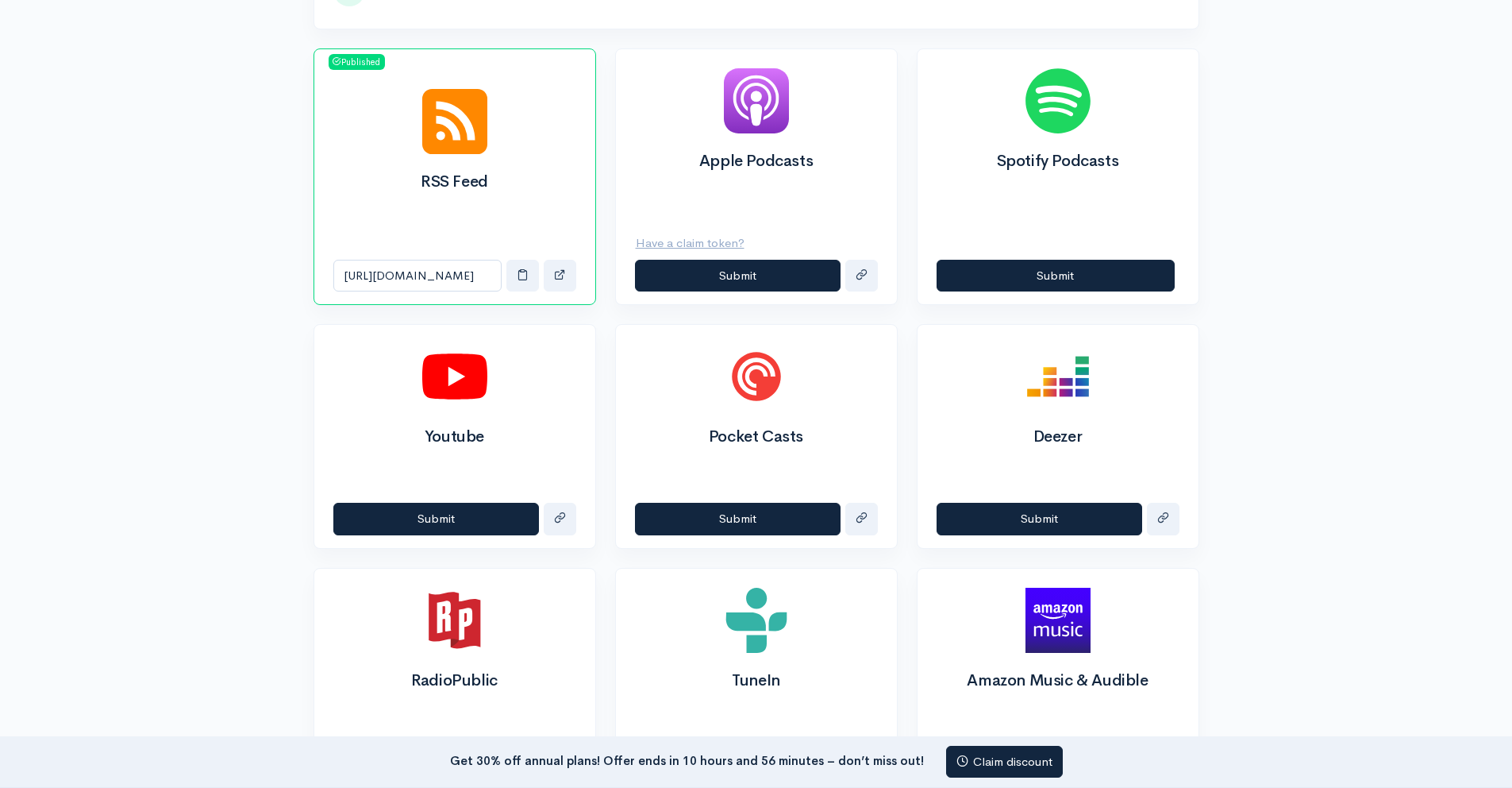
scroll to position [762, 0]
